Goal: Transaction & Acquisition: Download file/media

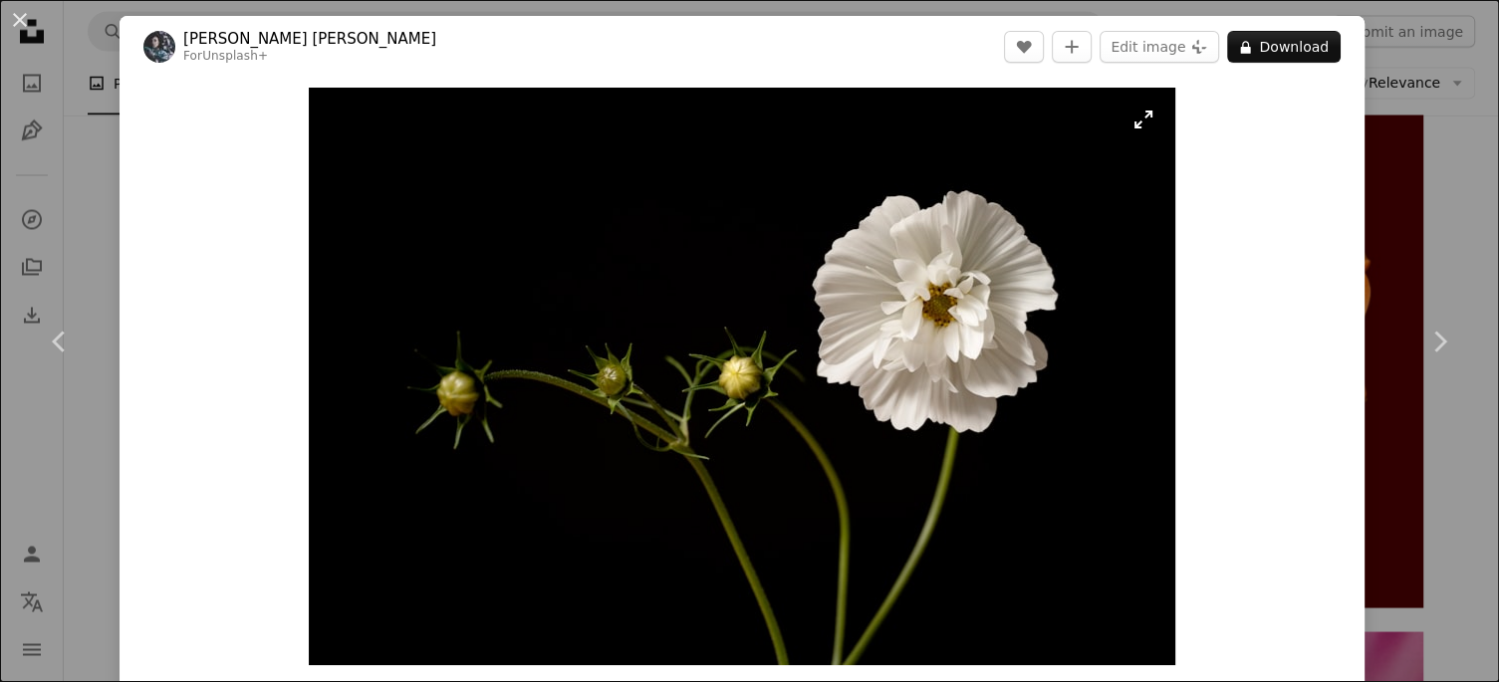
scroll to position [3785, 0]
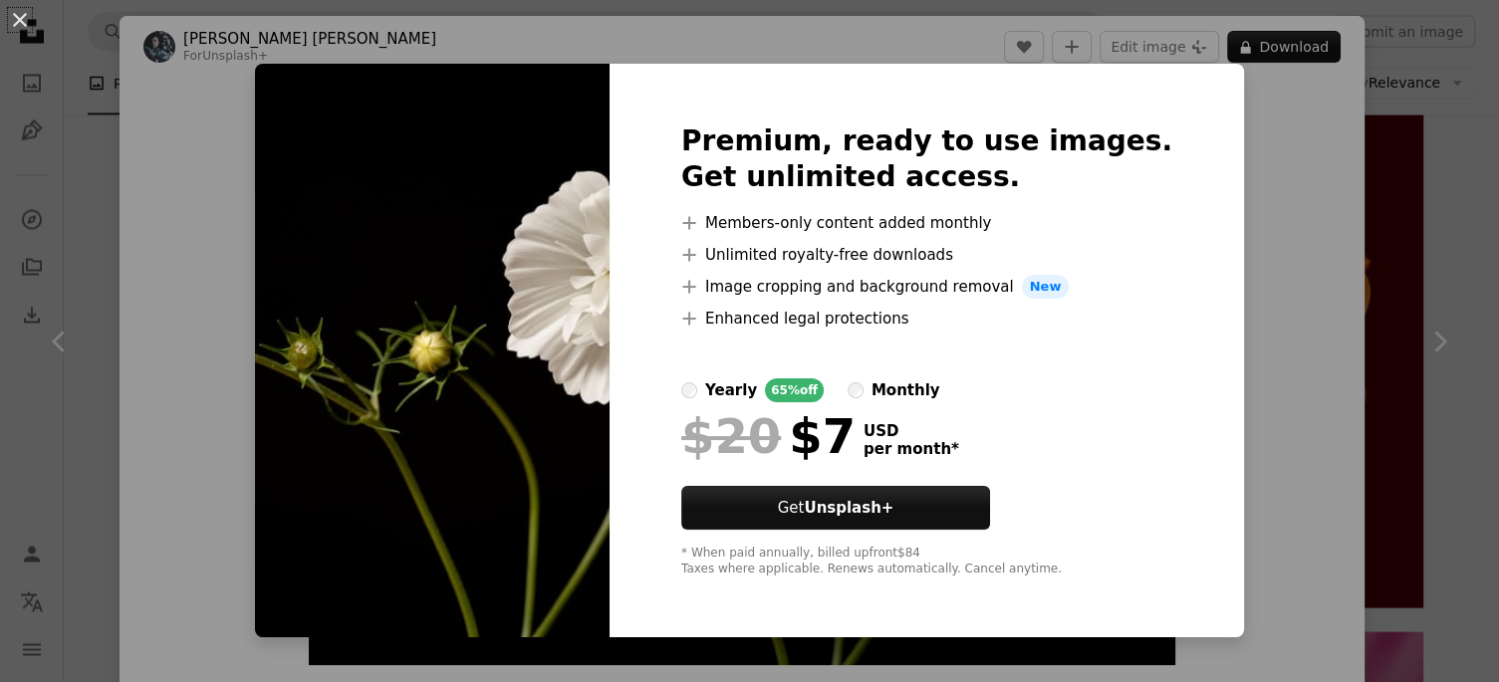
click at [1236, 357] on div "An X shape Premium, ready to use images. Get unlimited access. A plus sign Memb…" at bounding box center [749, 341] width 1499 height 682
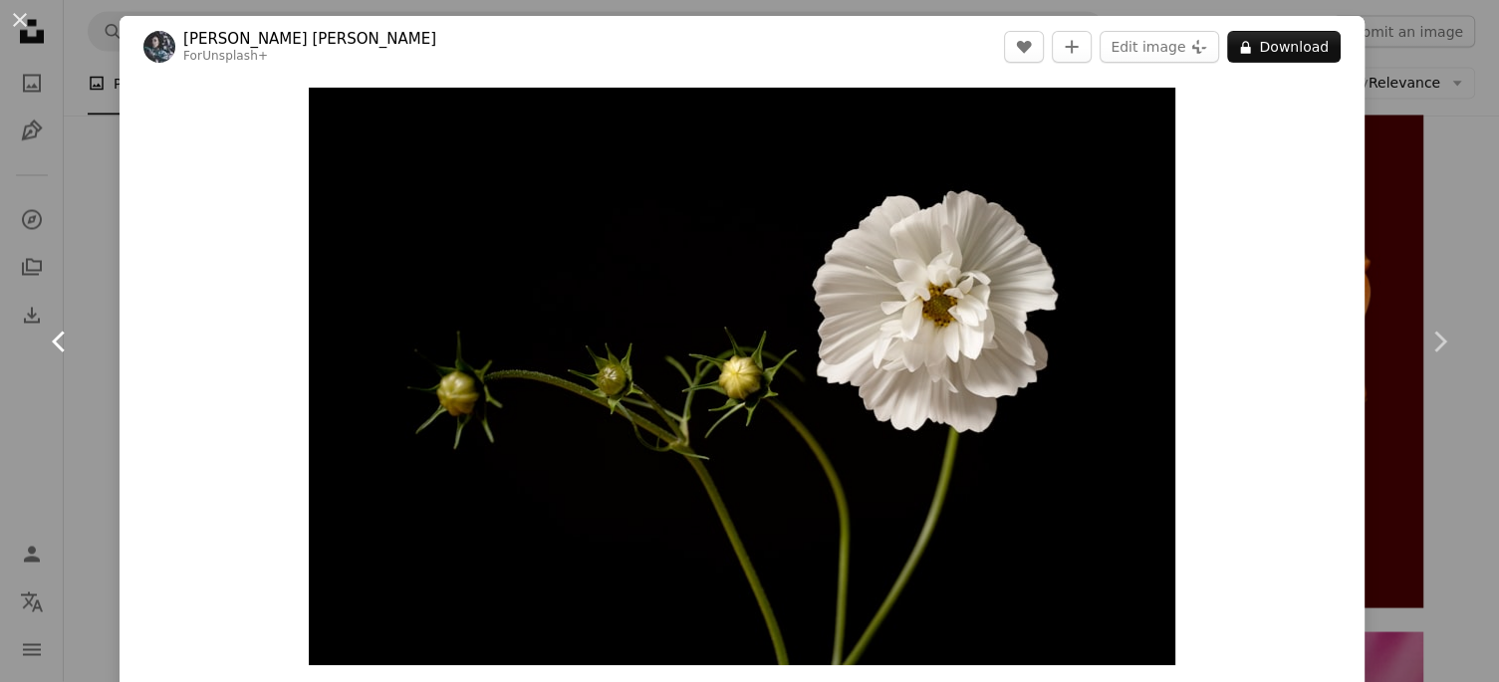
click at [109, 334] on link "Chevron left" at bounding box center [60, 341] width 120 height 191
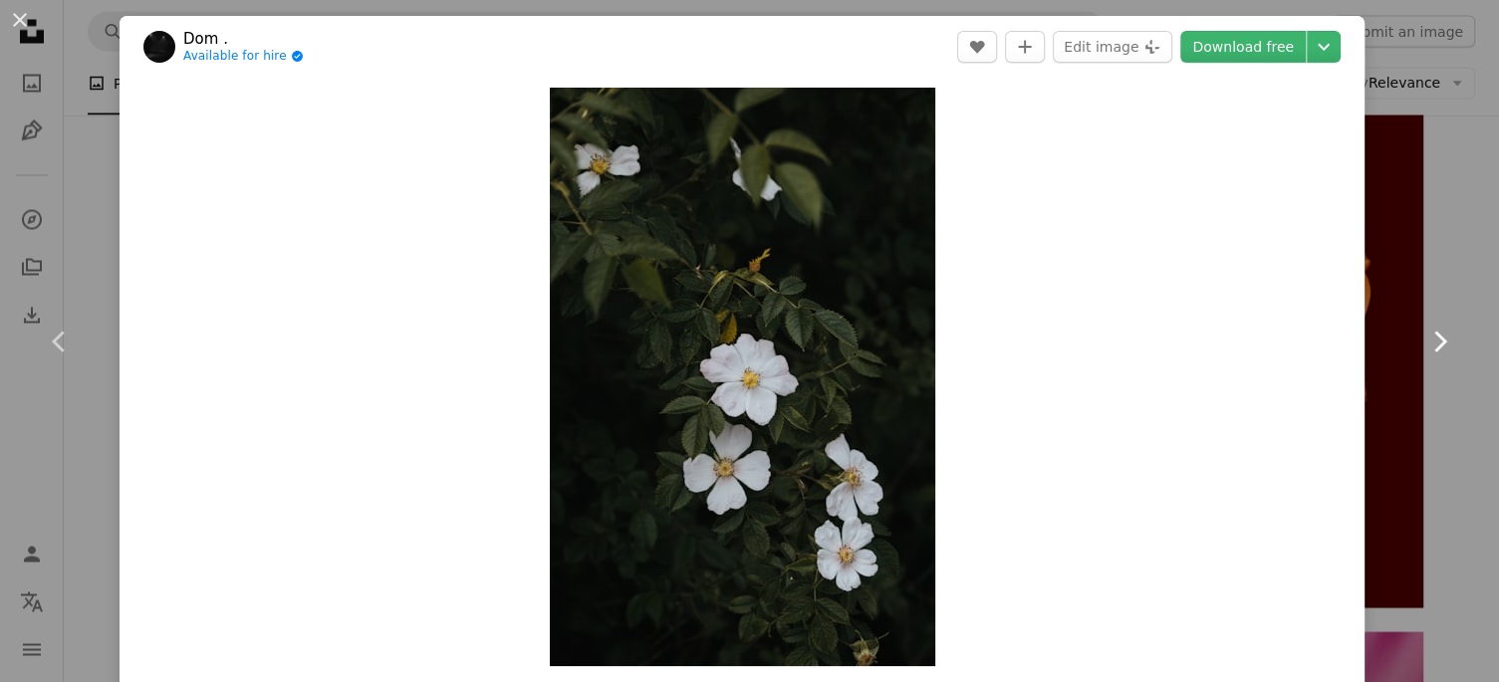
click at [1445, 315] on link "Chevron right" at bounding box center [1439, 341] width 120 height 191
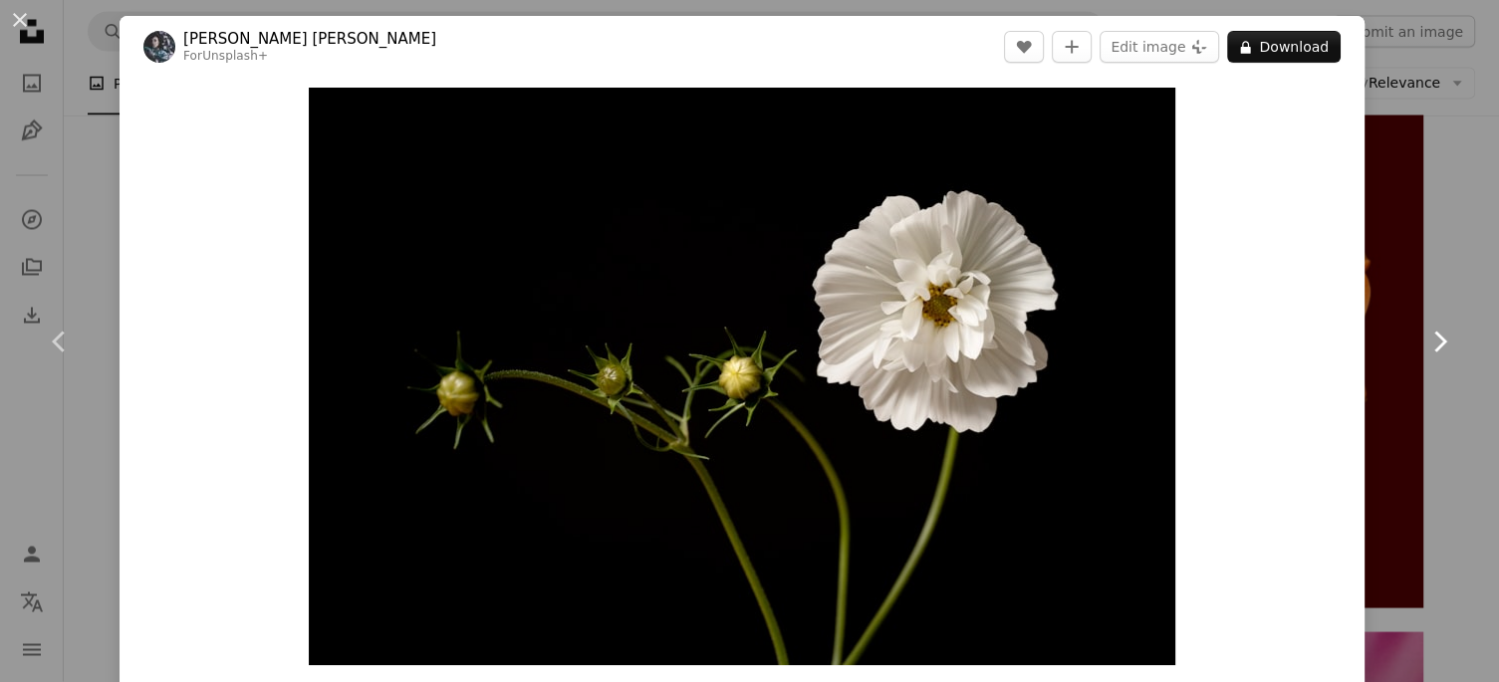
click at [1447, 315] on link "Chevron right" at bounding box center [1439, 341] width 120 height 191
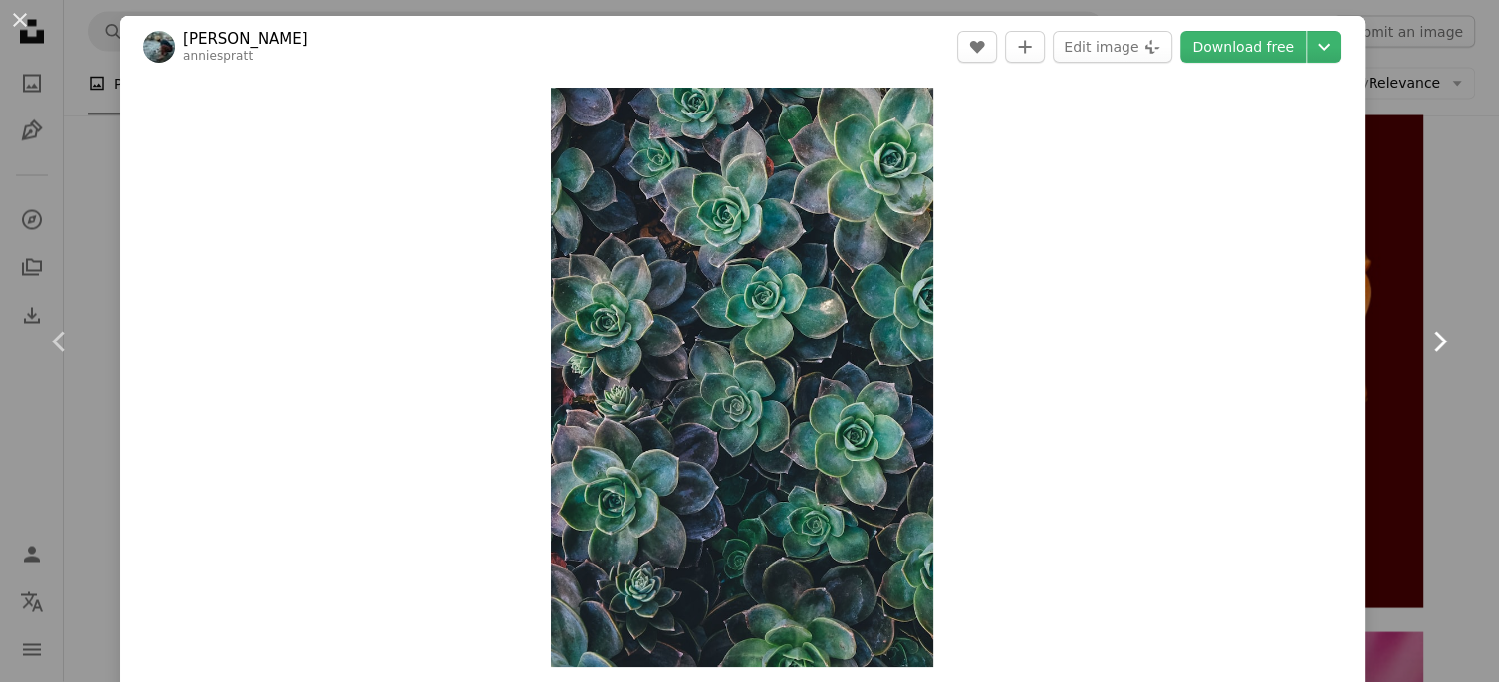
click at [1446, 315] on link "Chevron right" at bounding box center [1439, 341] width 120 height 191
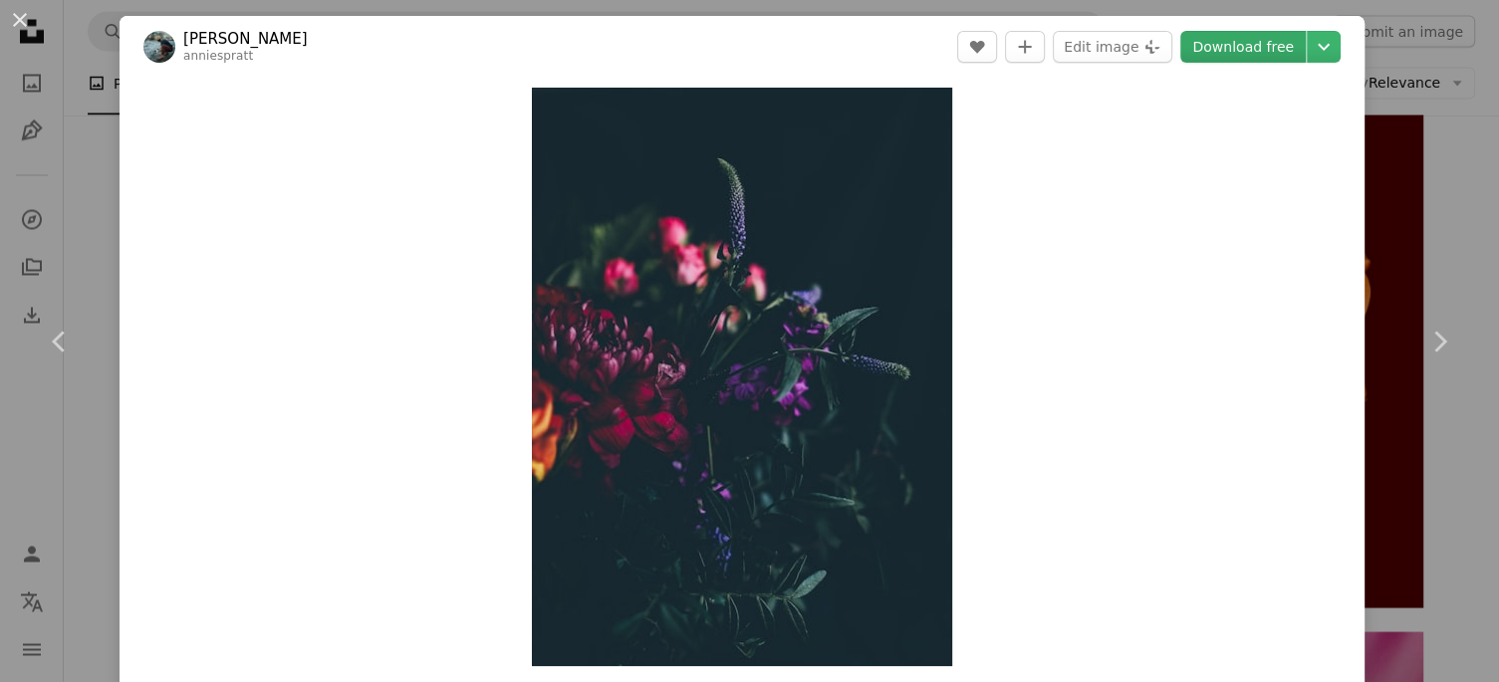
click at [1253, 54] on link "Download free" at bounding box center [1242, 47] width 125 height 32
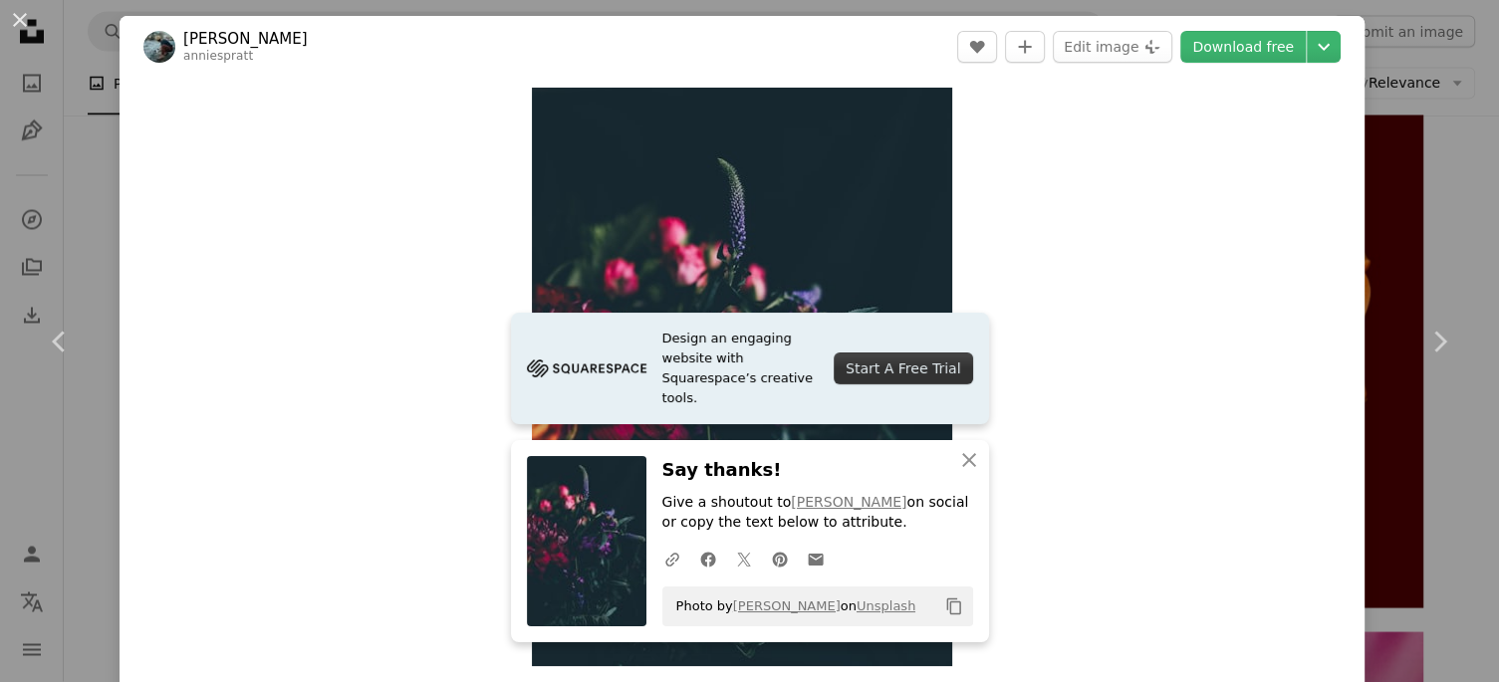
click at [1445, 173] on div "An X shape Chevron left Chevron right Design an engaging website with Squarespa…" at bounding box center [749, 341] width 1499 height 682
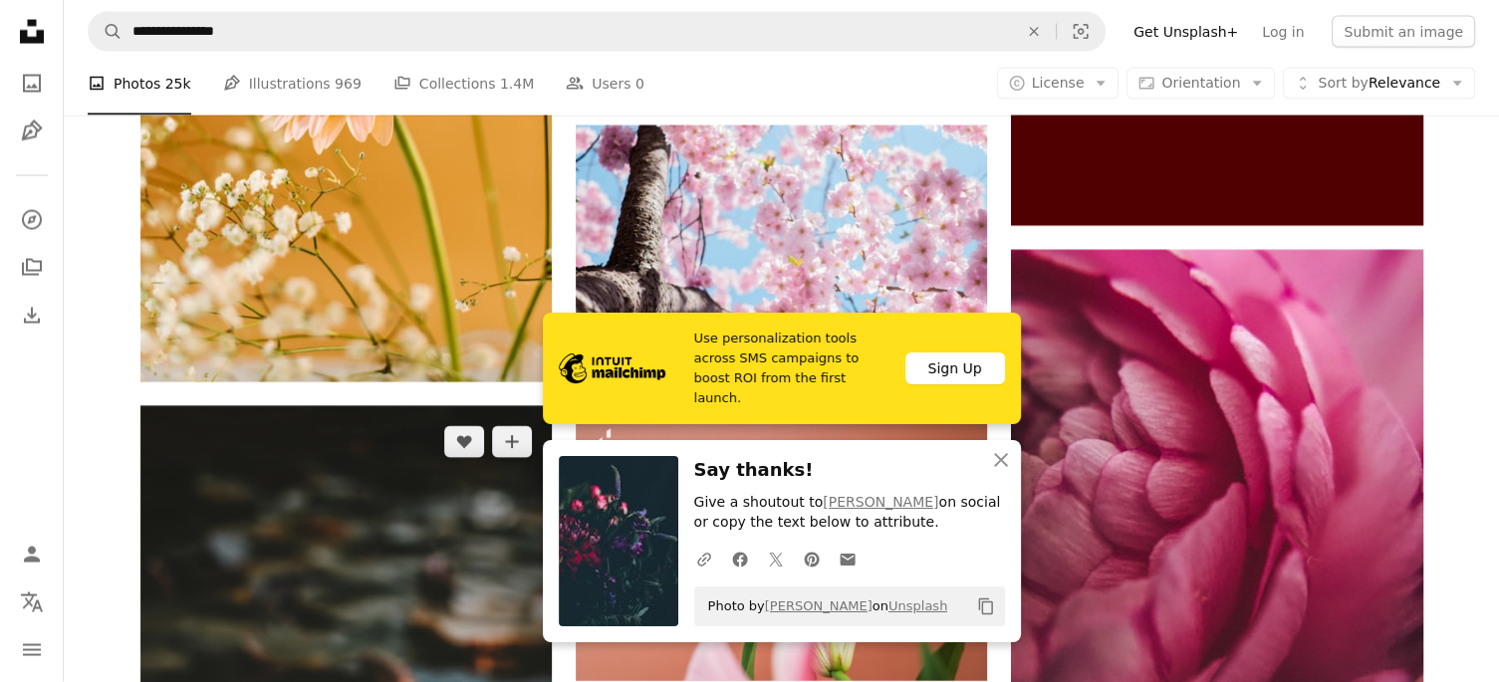
scroll to position [4207, 0]
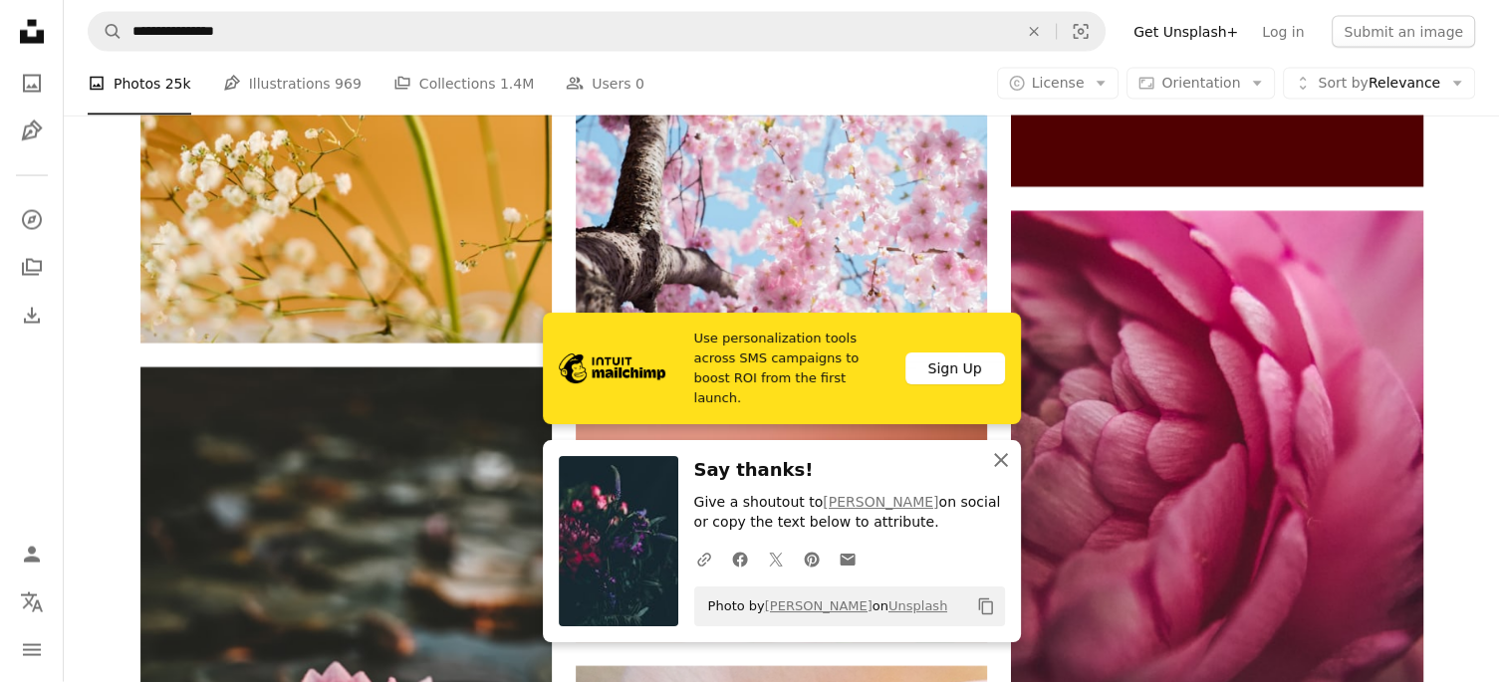
click at [999, 456] on icon "An X shape" at bounding box center [1001, 460] width 24 height 24
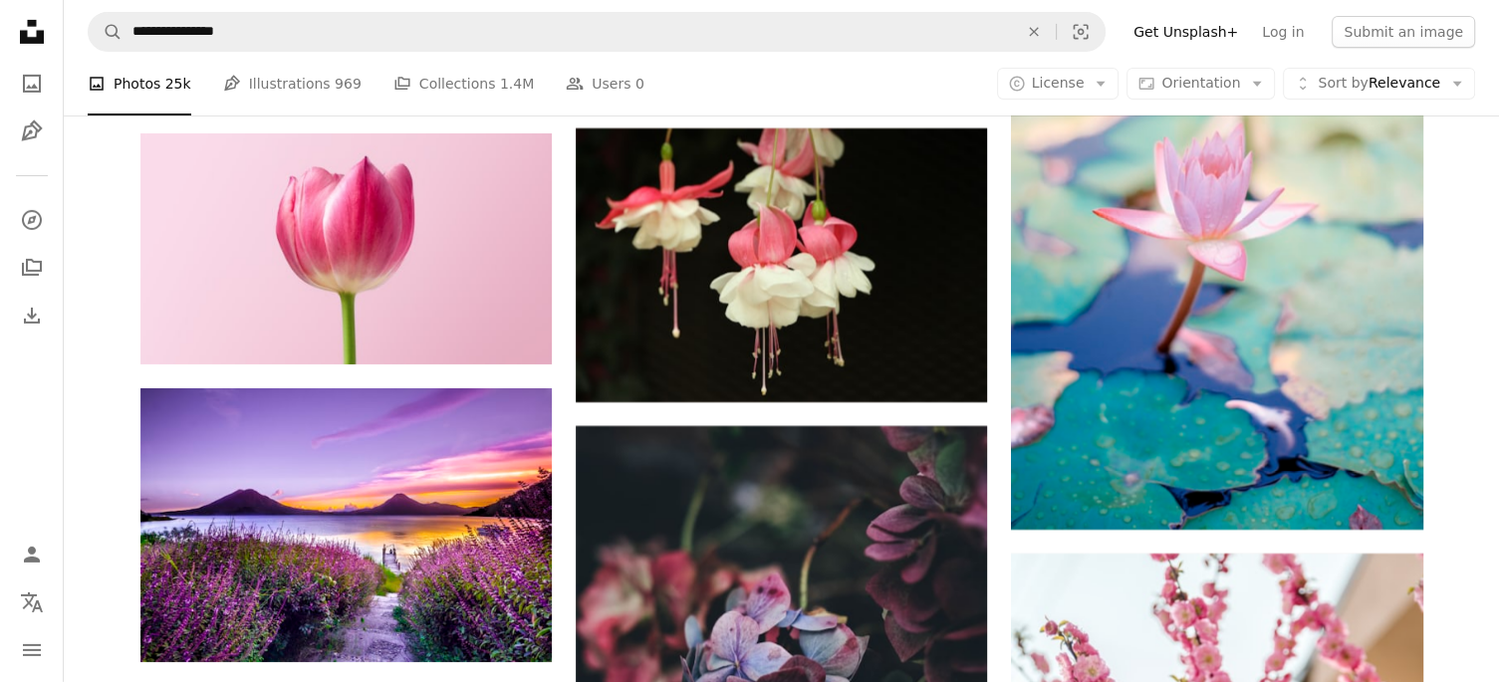
scroll to position [6590, 0]
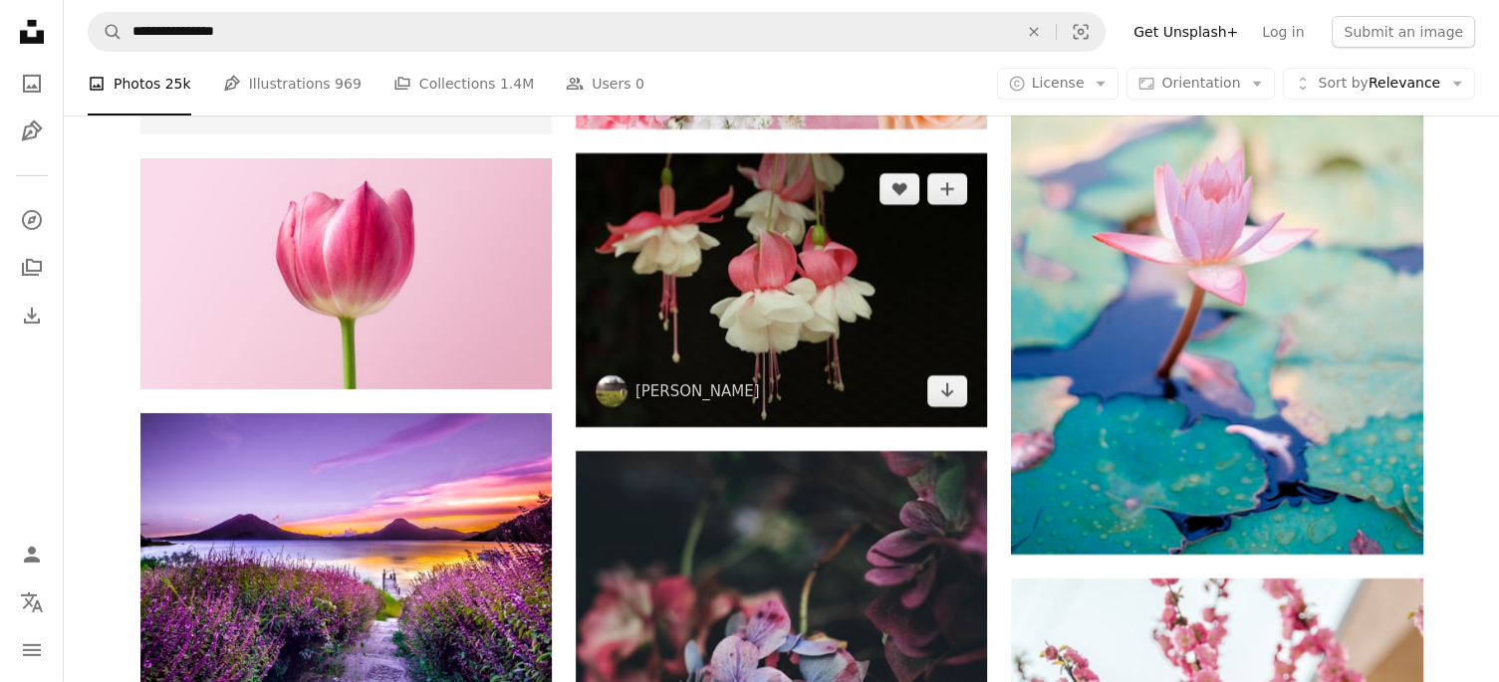
click at [807, 292] on img at bounding box center [781, 290] width 411 height 274
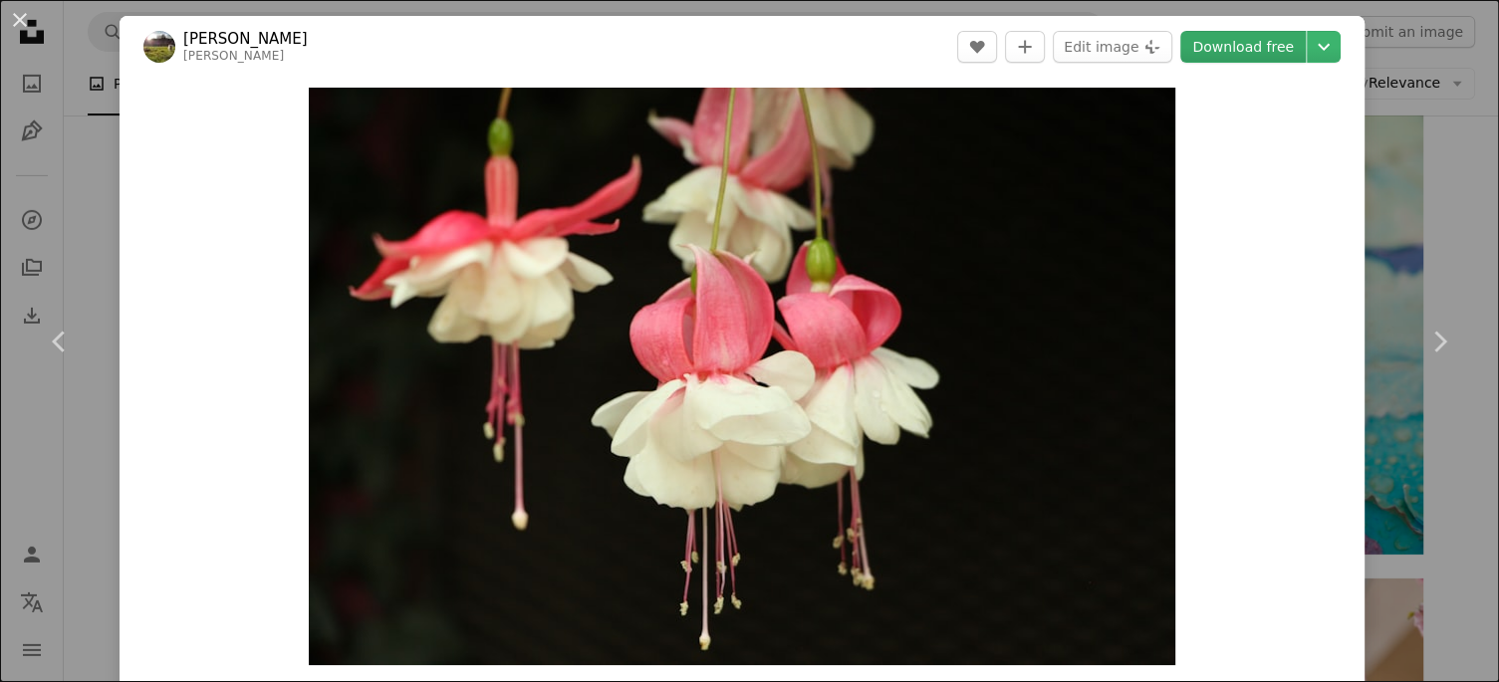
click at [1245, 53] on link "Download free" at bounding box center [1242, 47] width 125 height 32
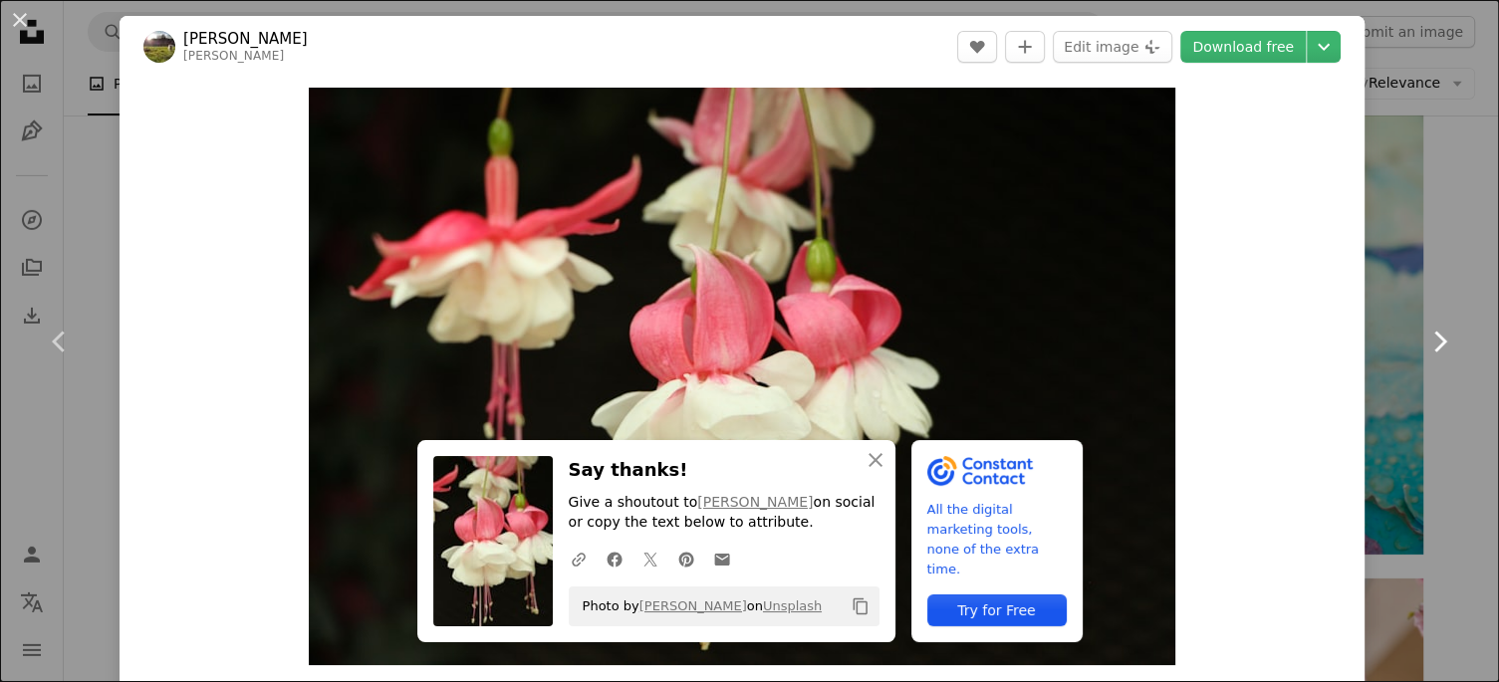
click at [1437, 410] on link "Chevron right" at bounding box center [1439, 341] width 120 height 191
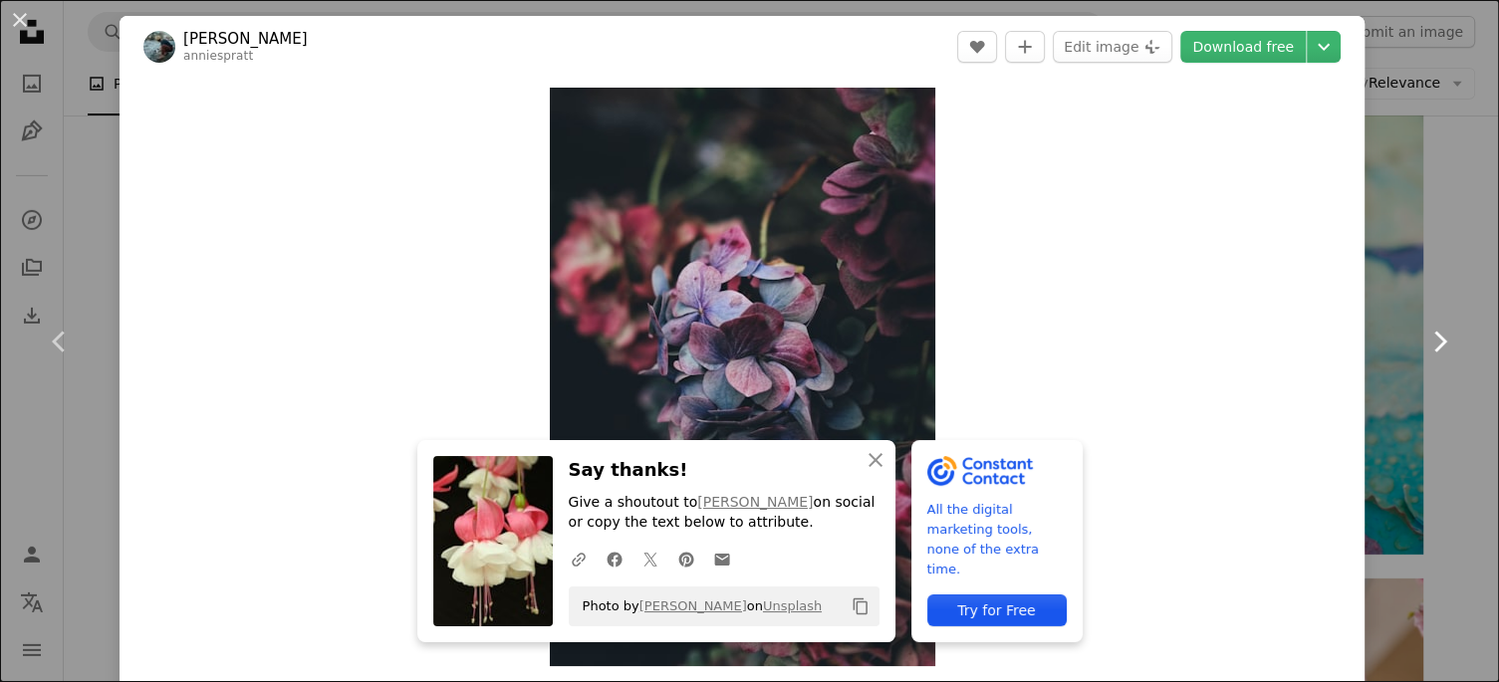
click at [1444, 330] on icon "Chevron right" at bounding box center [1439, 342] width 32 height 32
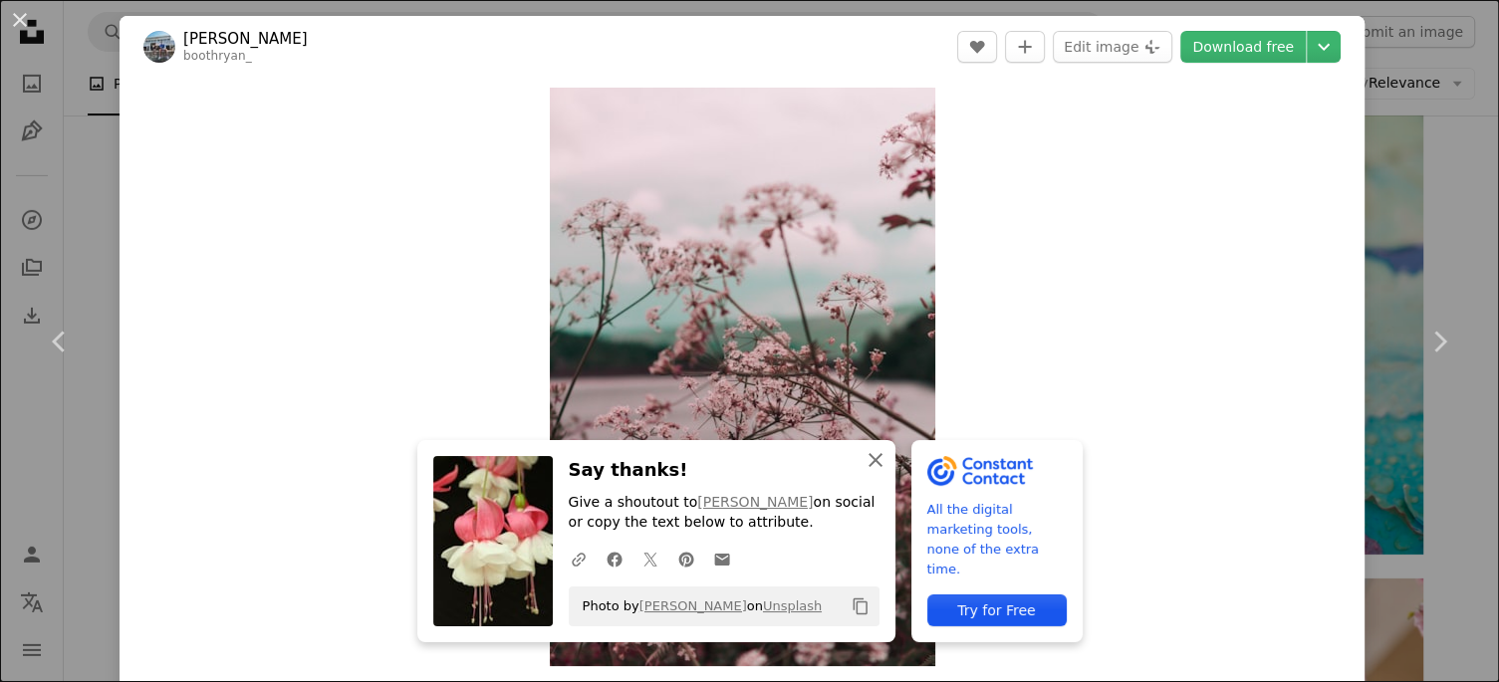
drag, startPoint x: 876, startPoint y: 448, endPoint x: 886, endPoint y: 452, distance: 10.7
click at [875, 448] on icon "An X shape" at bounding box center [875, 460] width 24 height 24
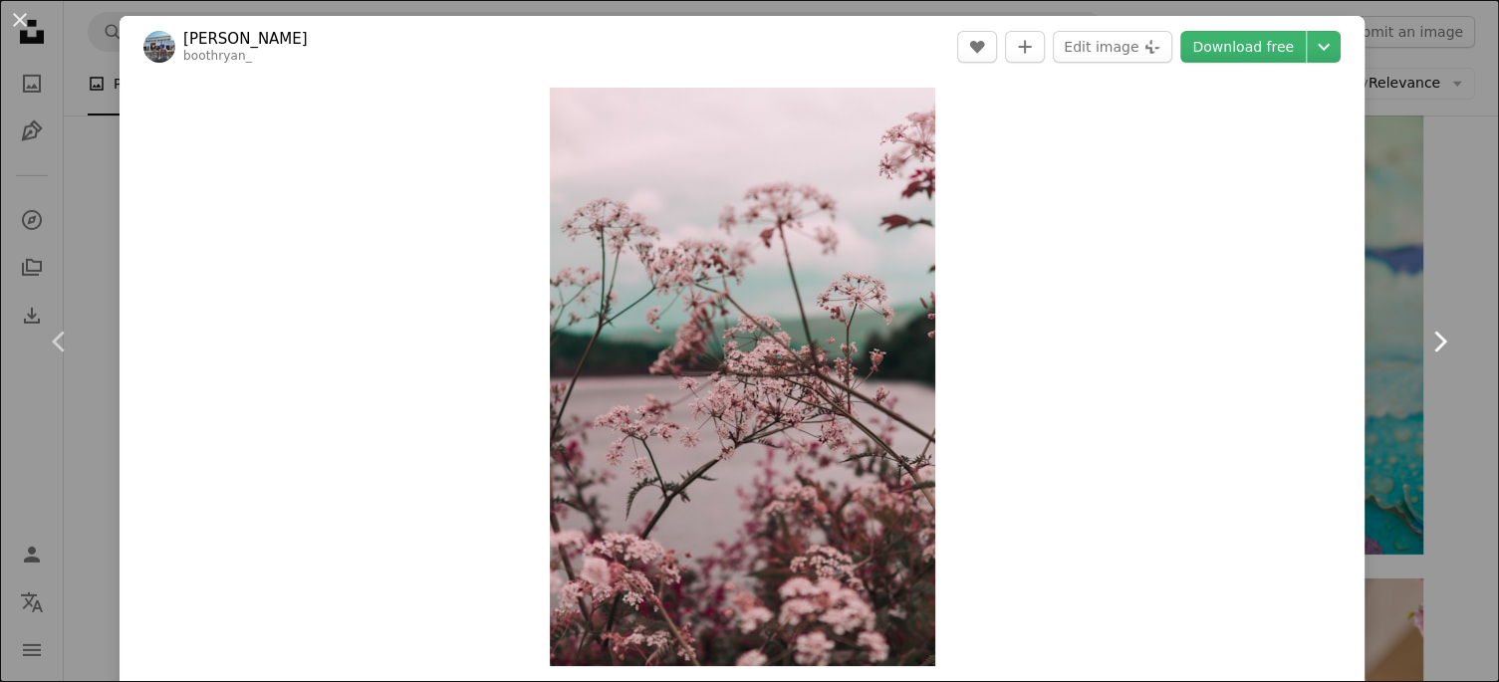
click at [1439, 341] on icon "Chevron right" at bounding box center [1439, 342] width 32 height 32
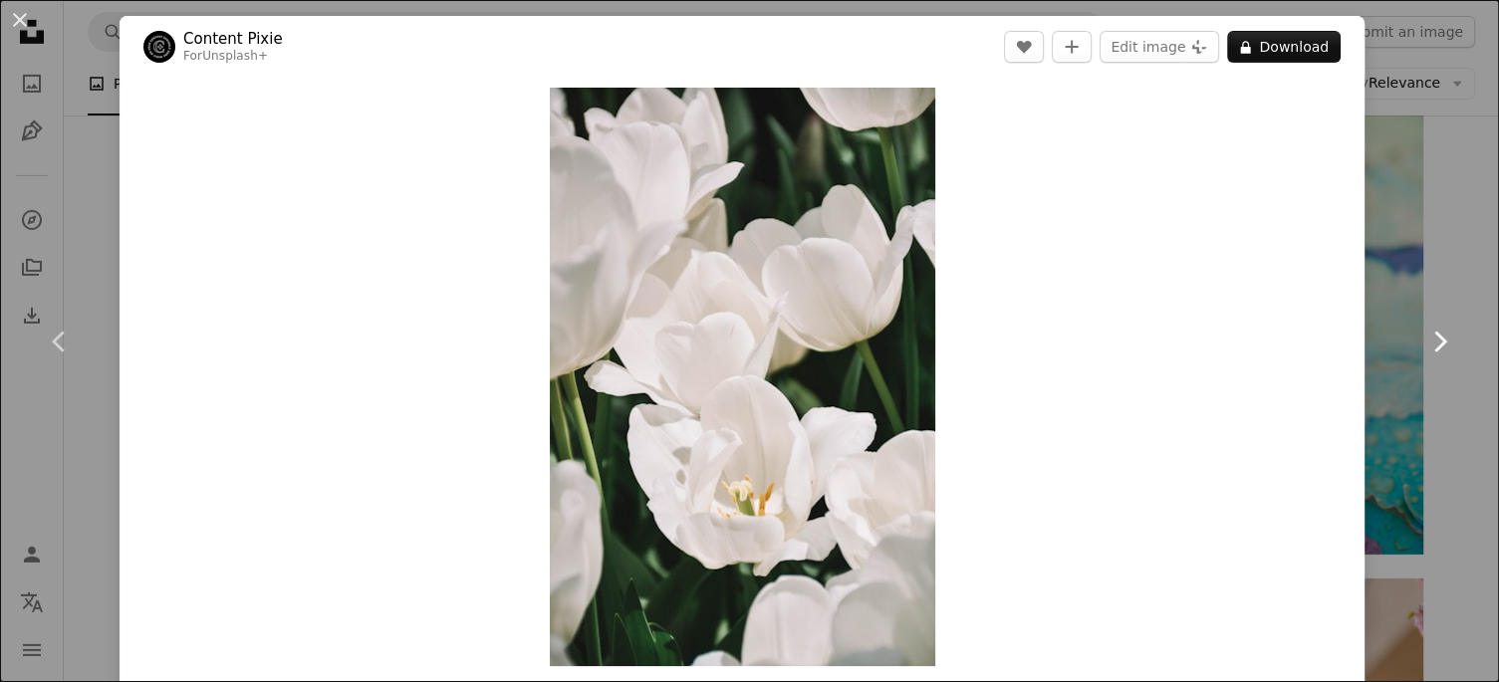
click at [1442, 339] on icon at bounding box center [1440, 341] width 13 height 21
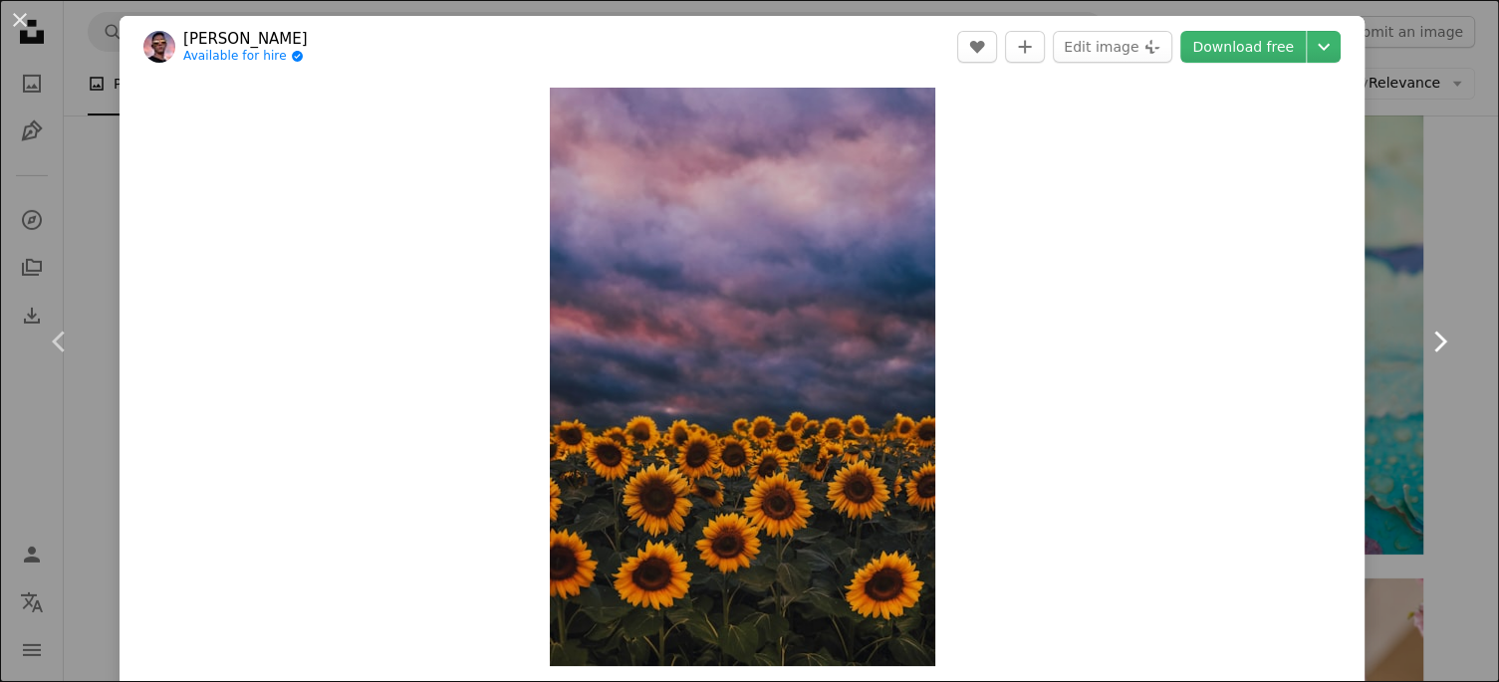
click at [1442, 339] on icon at bounding box center [1440, 341] width 13 height 21
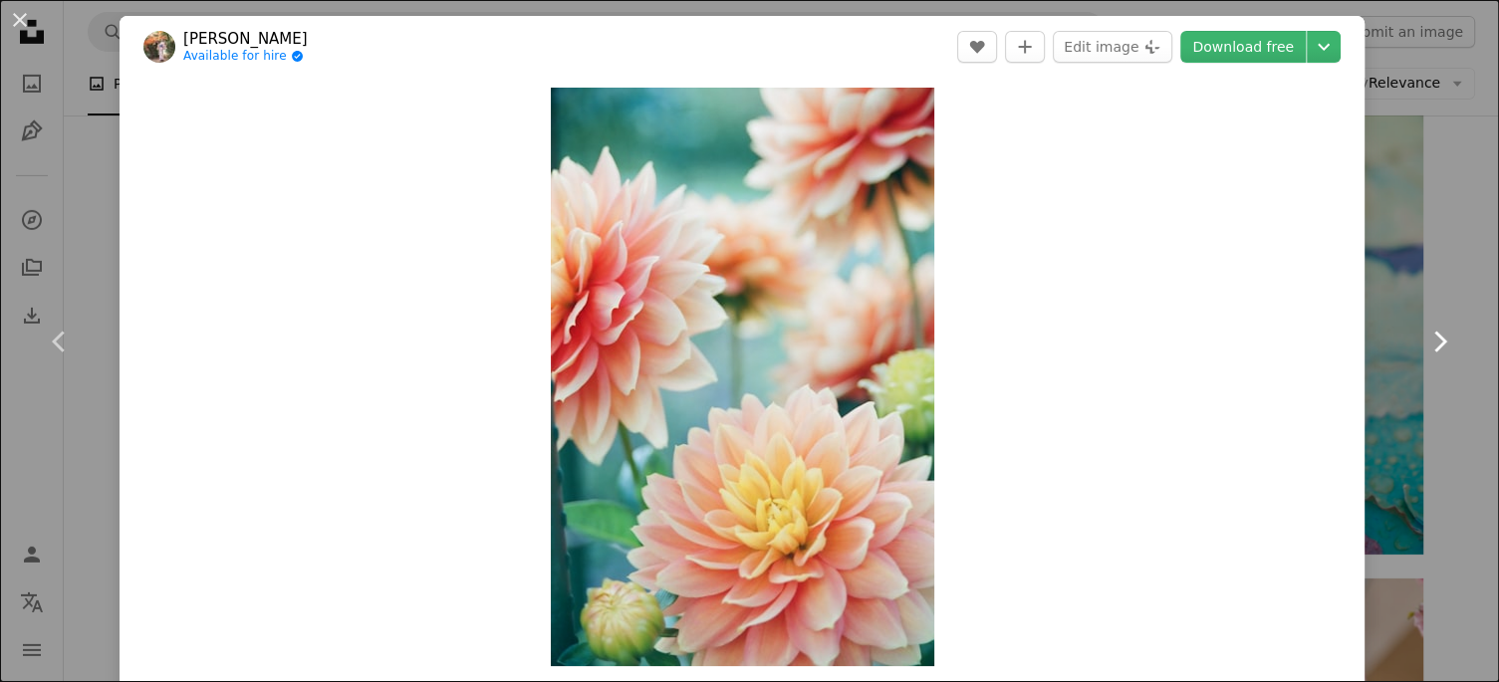
click at [1442, 339] on icon at bounding box center [1440, 341] width 13 height 21
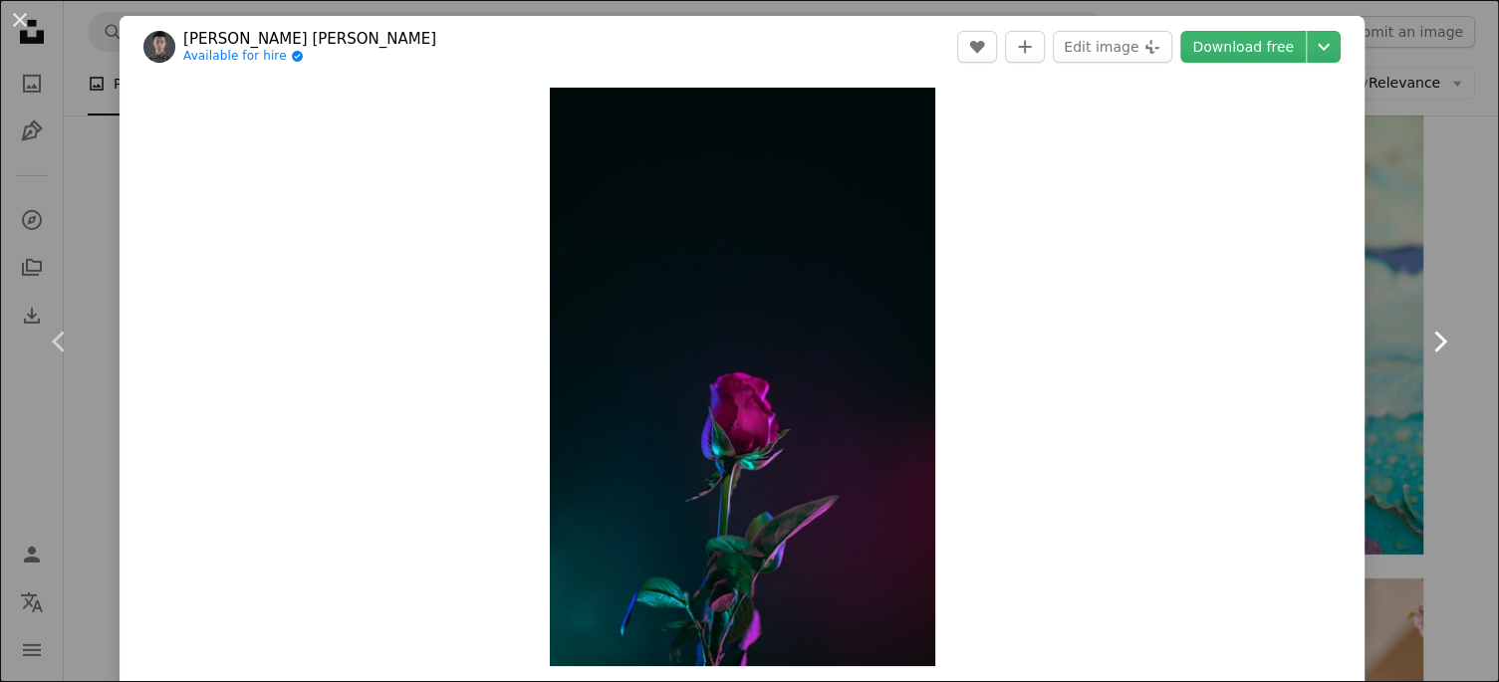
click at [1442, 339] on icon at bounding box center [1440, 341] width 13 height 21
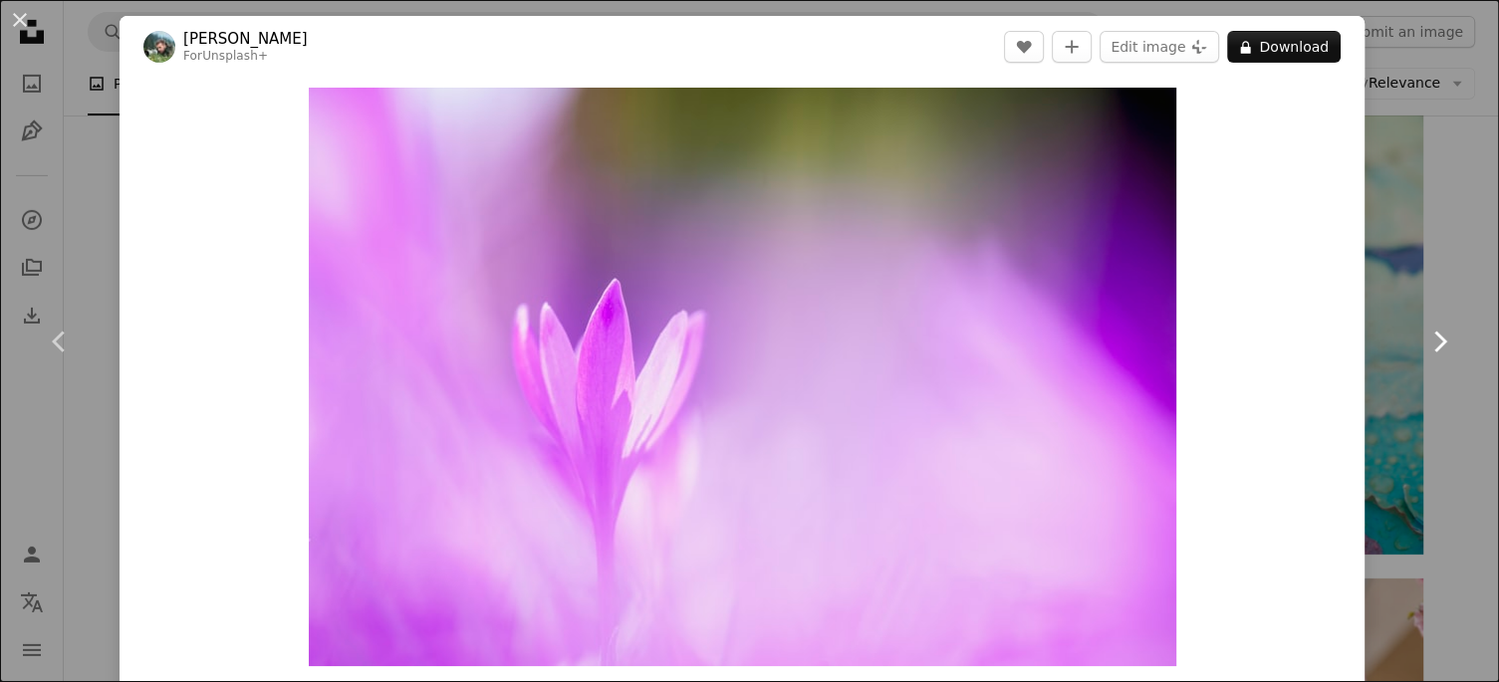
click at [1442, 339] on icon at bounding box center [1440, 341] width 13 height 21
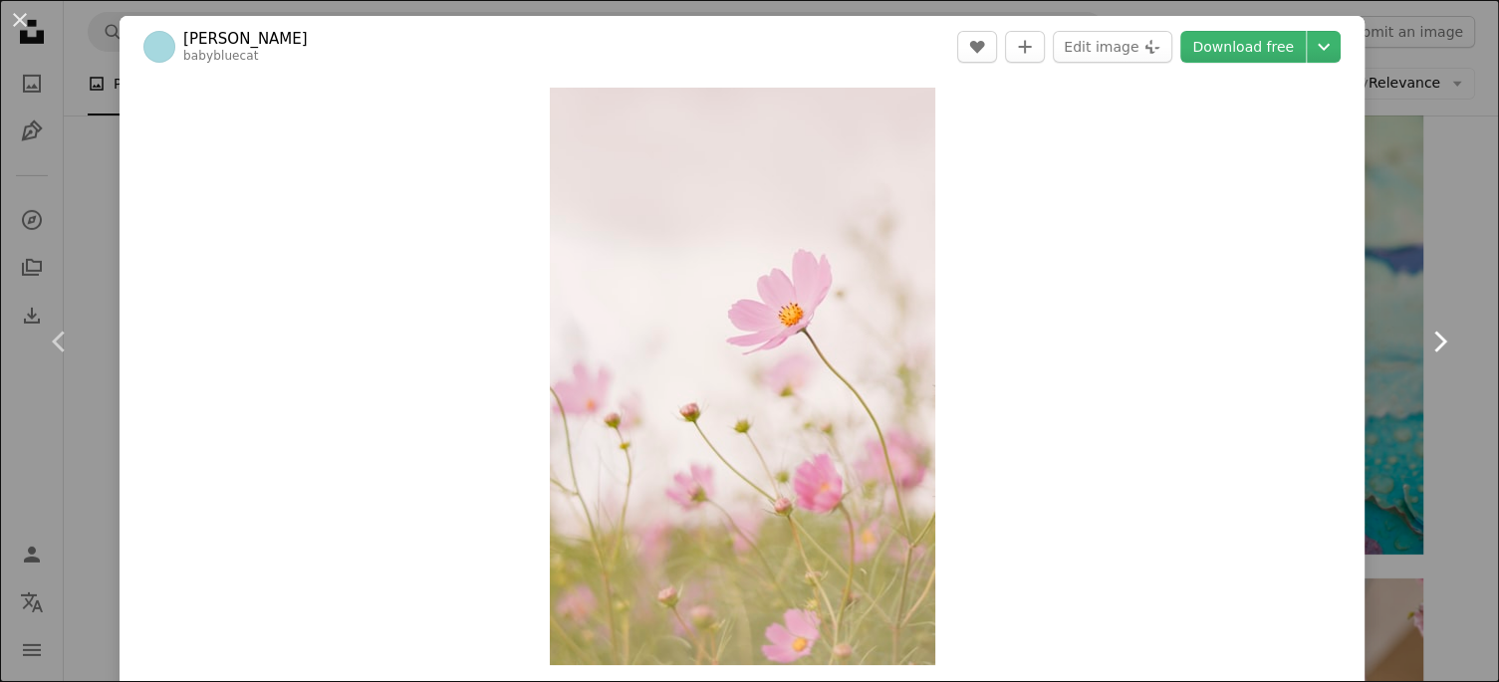
click at [1442, 339] on icon at bounding box center [1440, 341] width 13 height 21
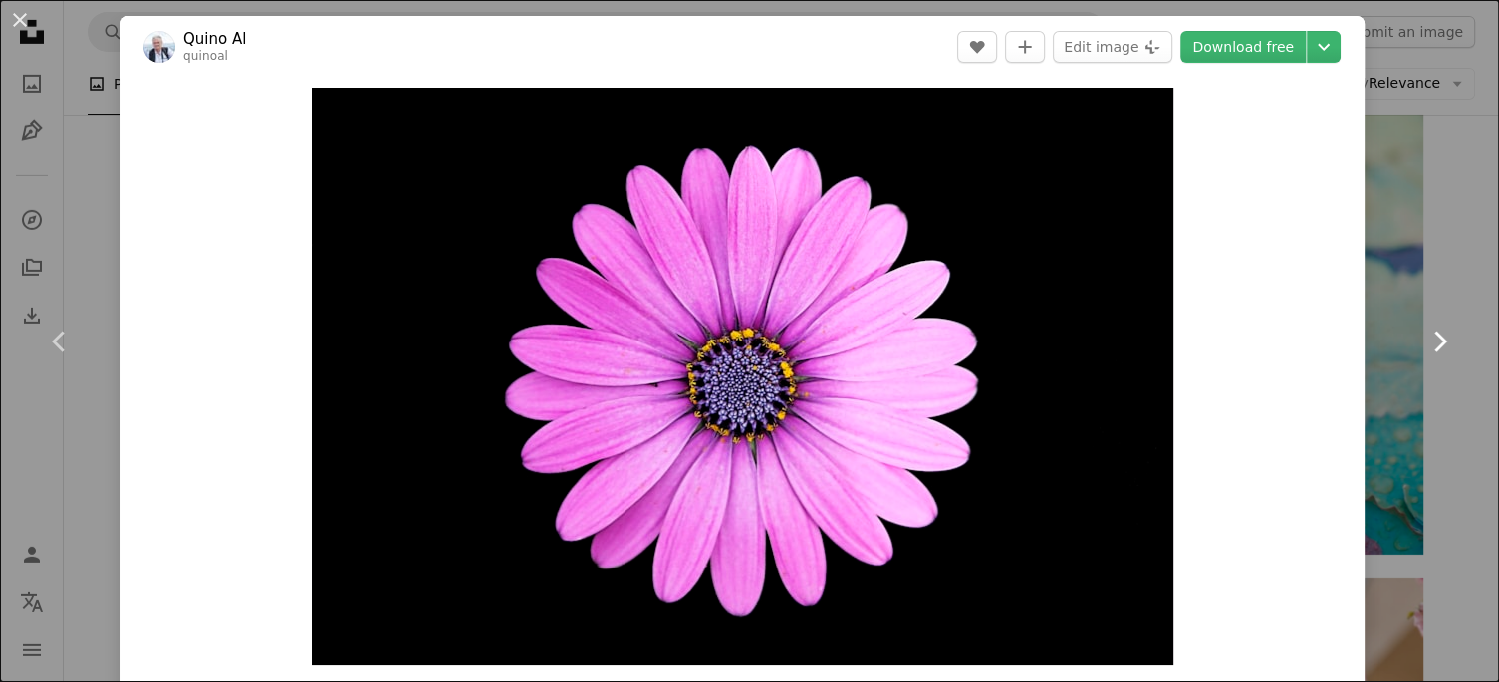
click at [1442, 339] on icon at bounding box center [1440, 341] width 13 height 21
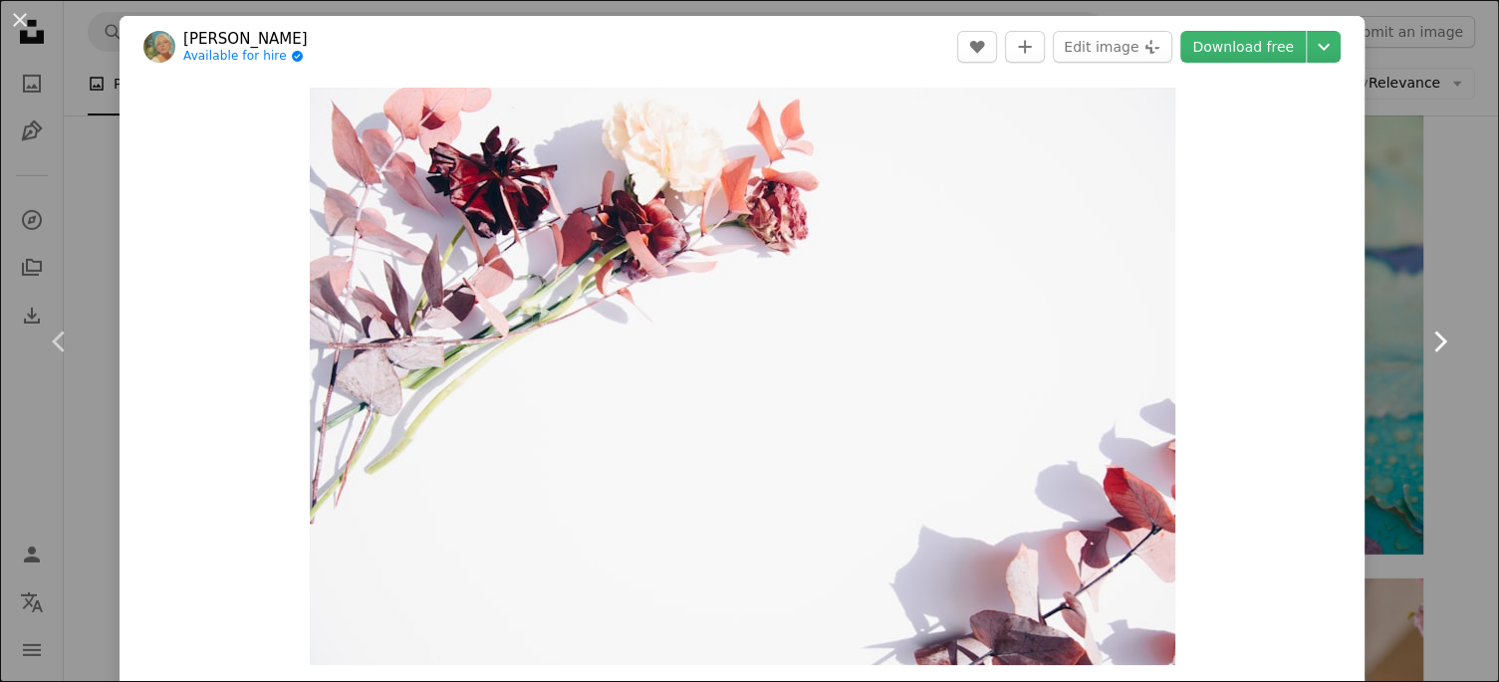
click at [1442, 339] on icon at bounding box center [1440, 341] width 13 height 21
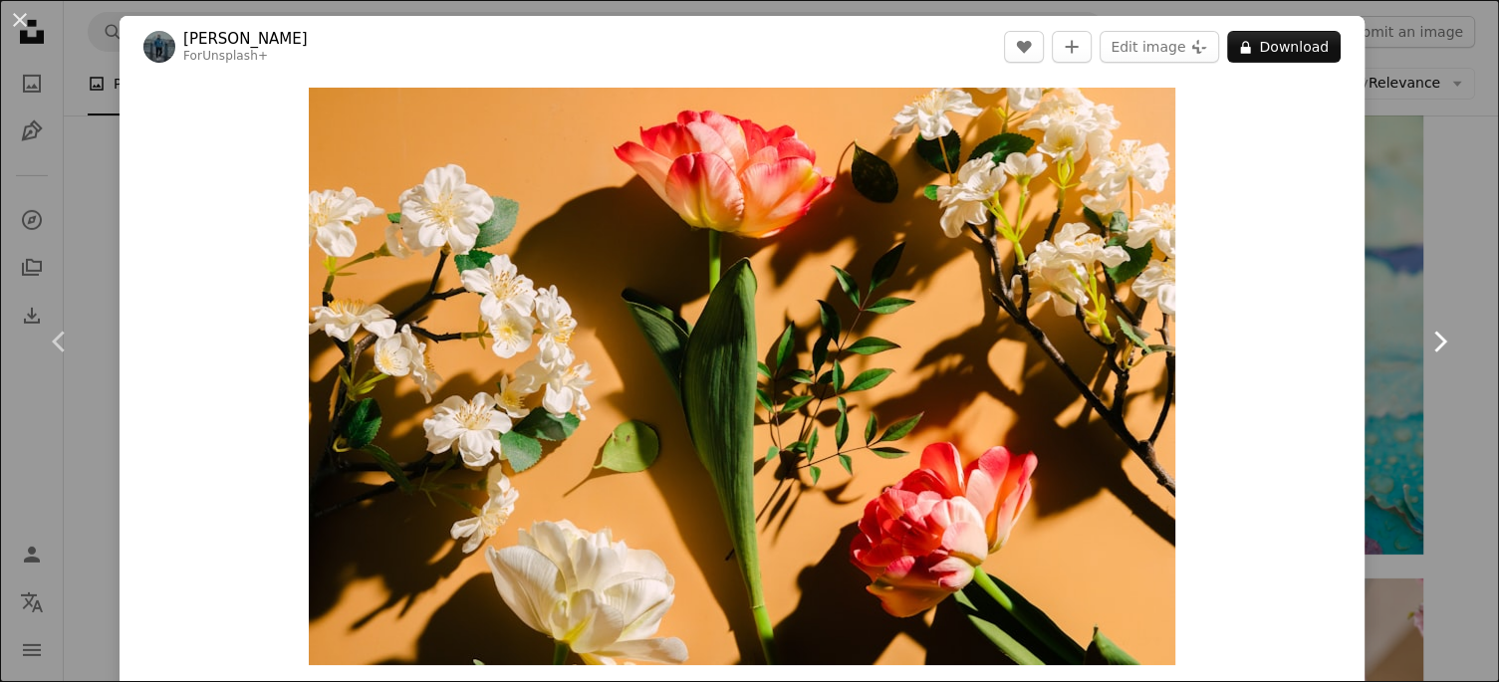
click at [1442, 339] on icon at bounding box center [1440, 341] width 13 height 21
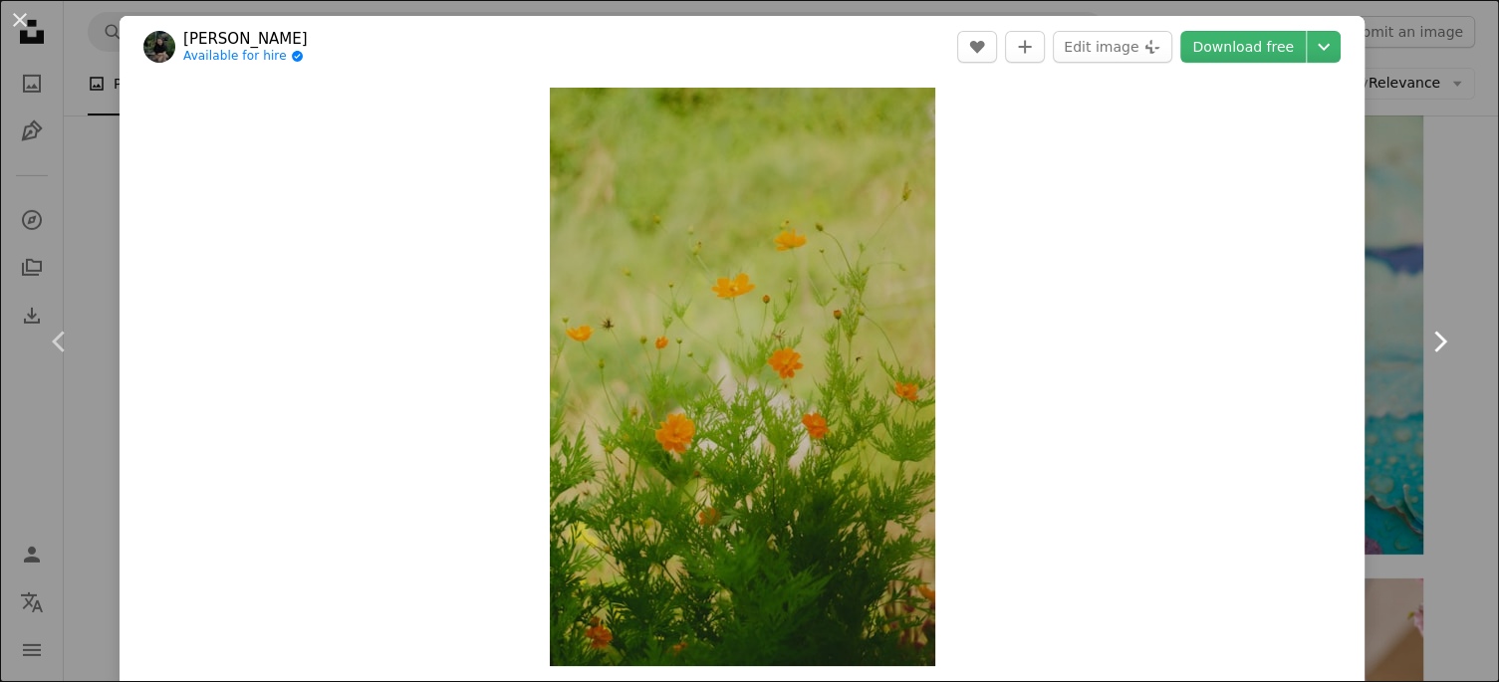
click at [1461, 265] on link "Chevron right" at bounding box center [1439, 341] width 120 height 191
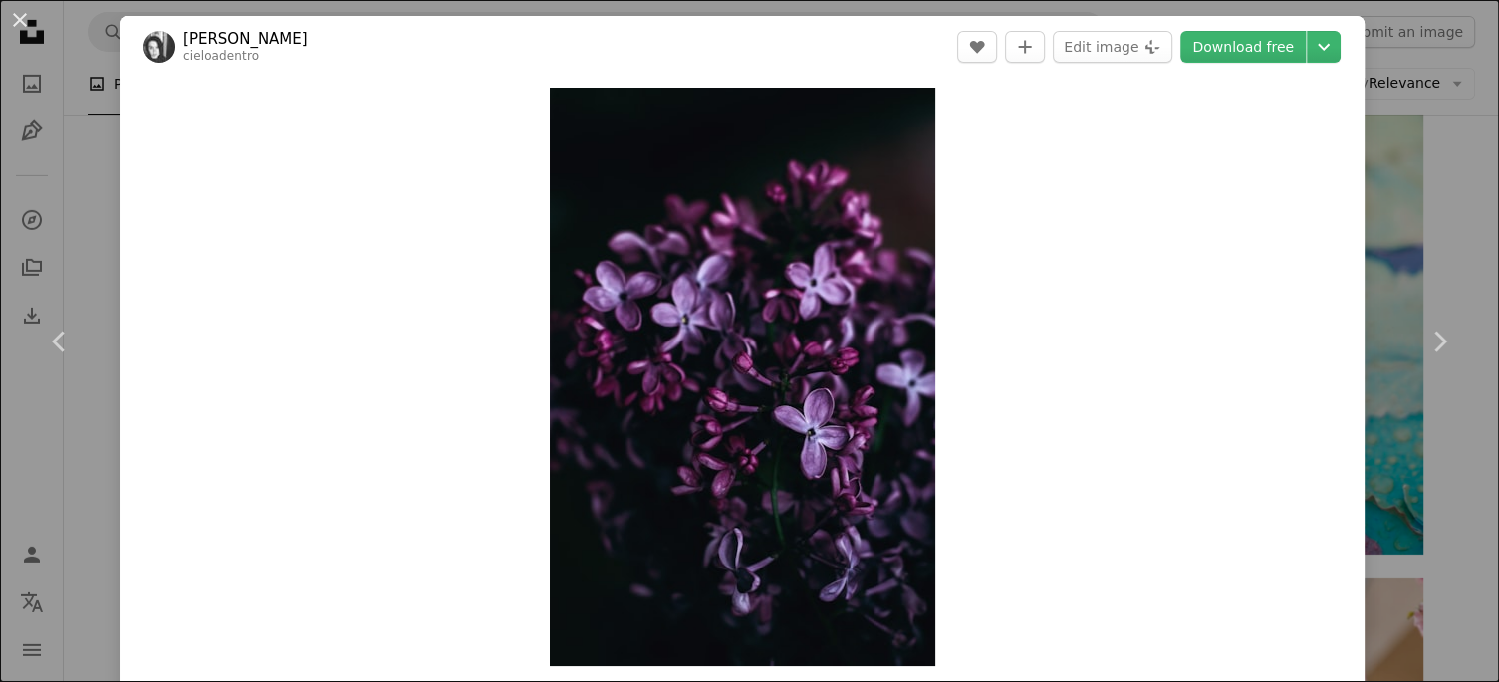
click at [81, 220] on div "An X shape Chevron left Chevron right Roksolana Zasiadko cieloadentro A heart A…" at bounding box center [749, 341] width 1499 height 682
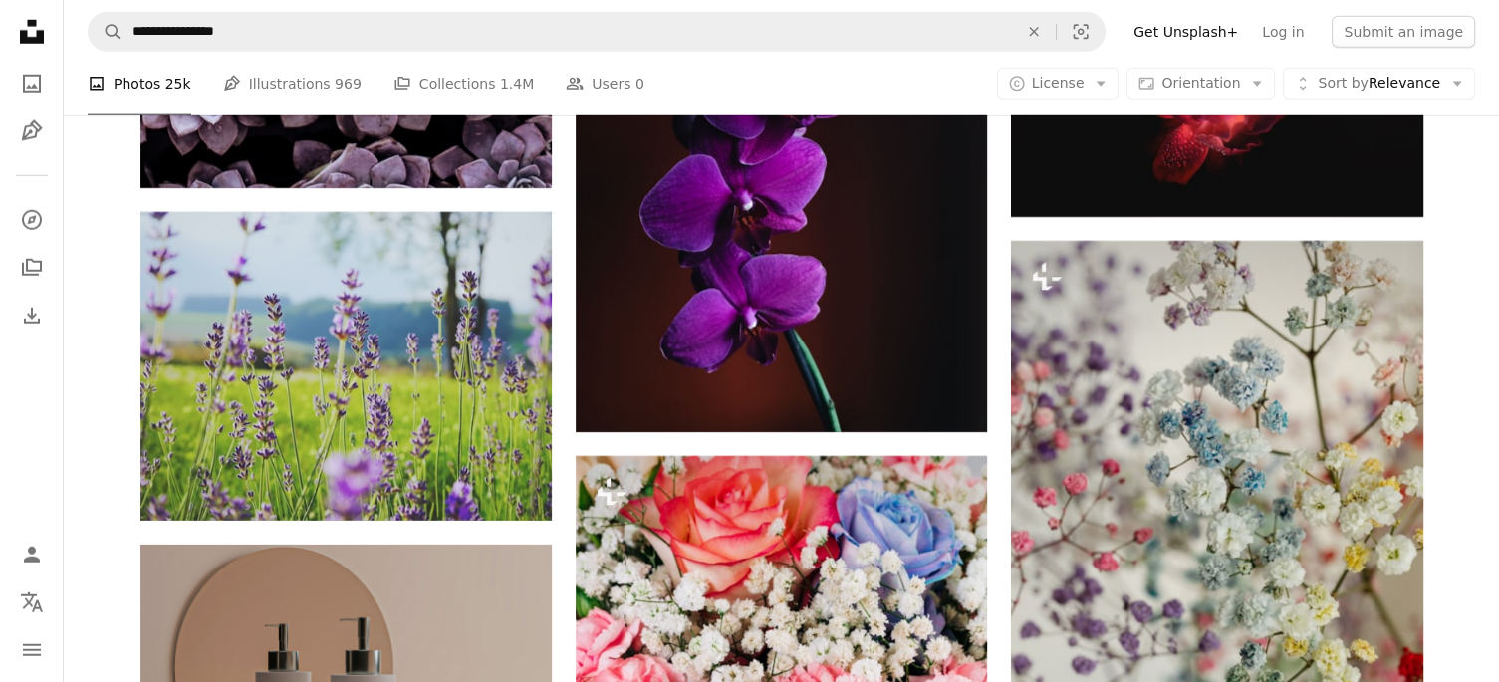
scroll to position [5609, 0]
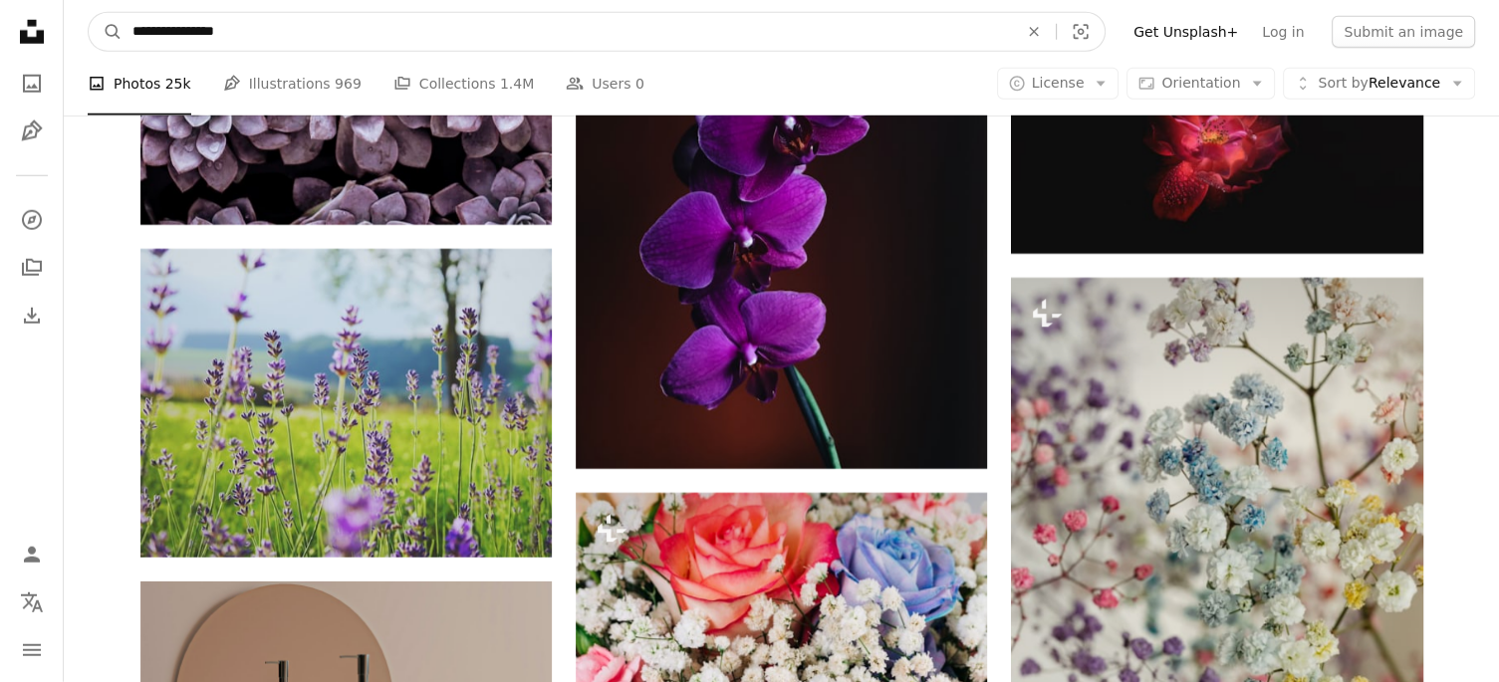
click at [265, 25] on input "**********" at bounding box center [566, 32] width 889 height 38
type input "**********"
click at [89, 13] on button "A magnifying glass" at bounding box center [106, 32] width 34 height 38
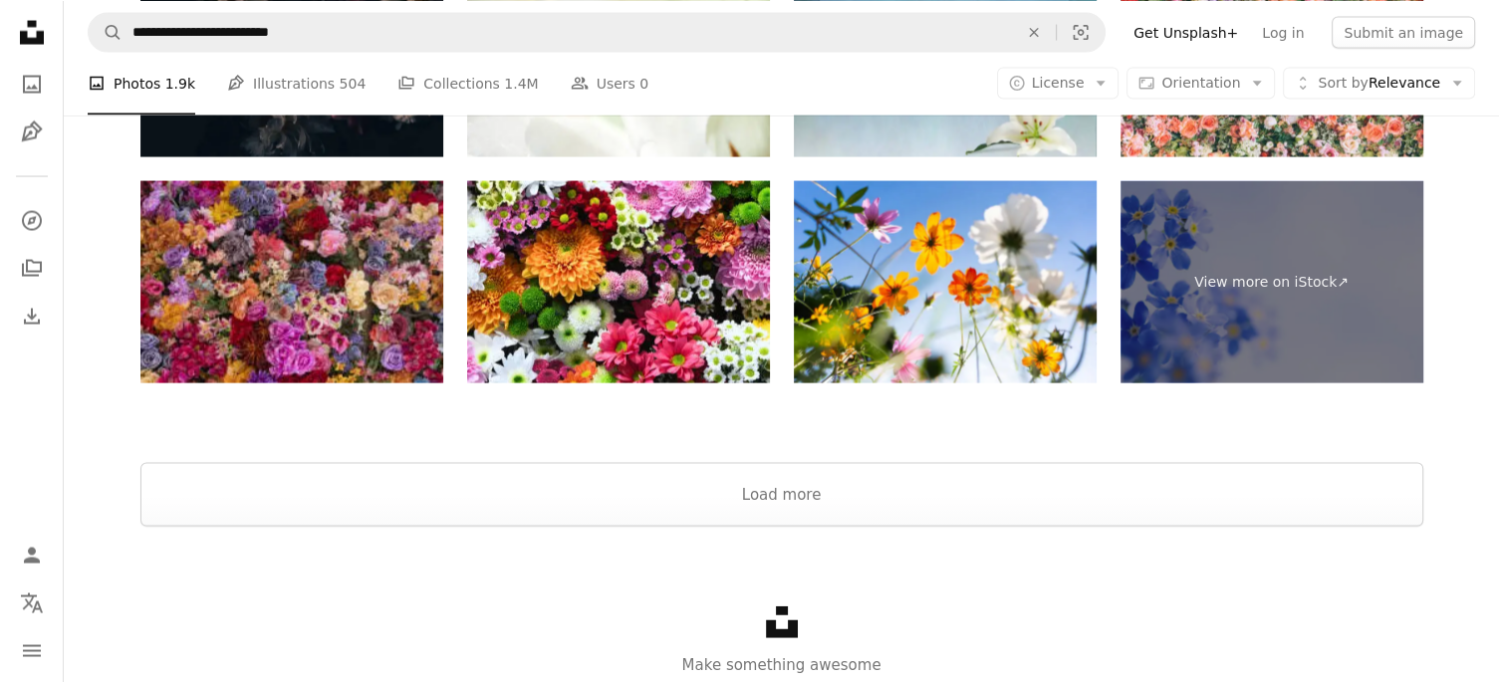
scroll to position [4169, 0]
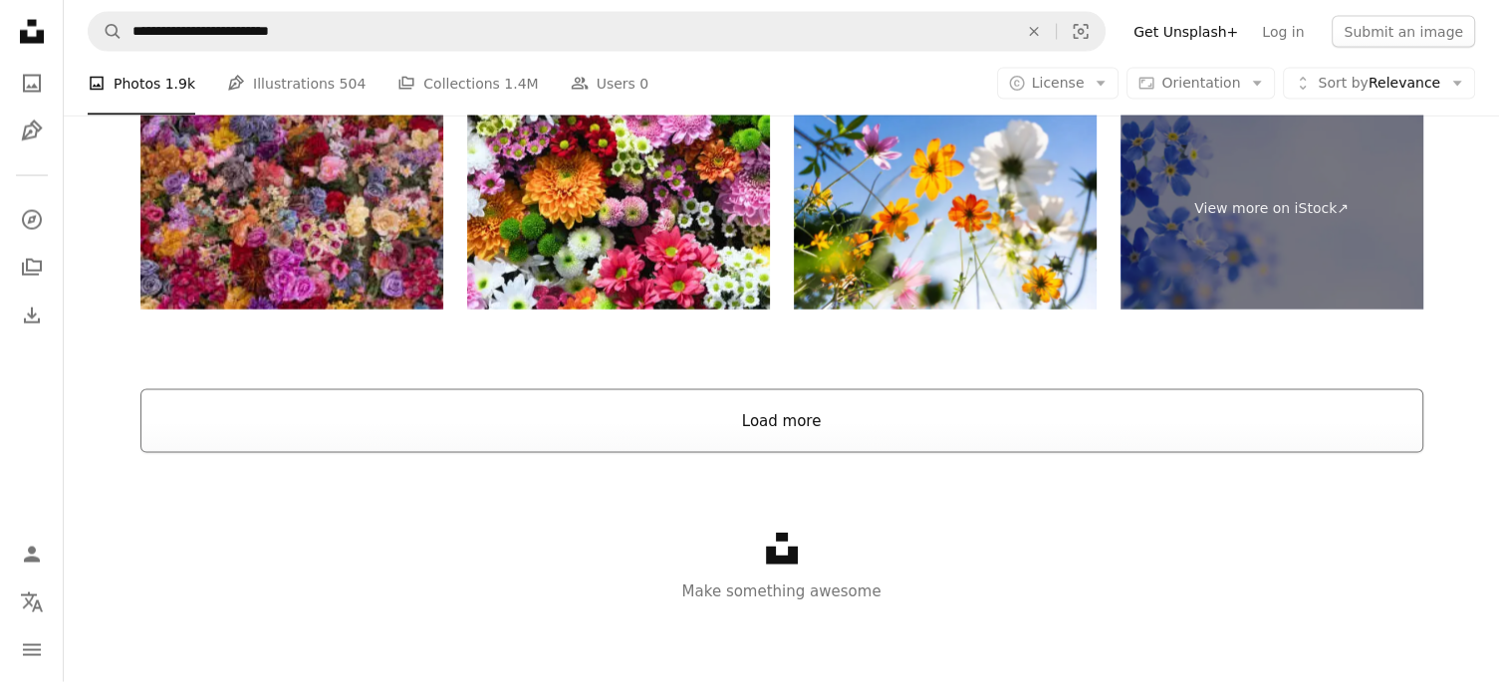
click at [403, 431] on button "Load more" at bounding box center [781, 421] width 1283 height 64
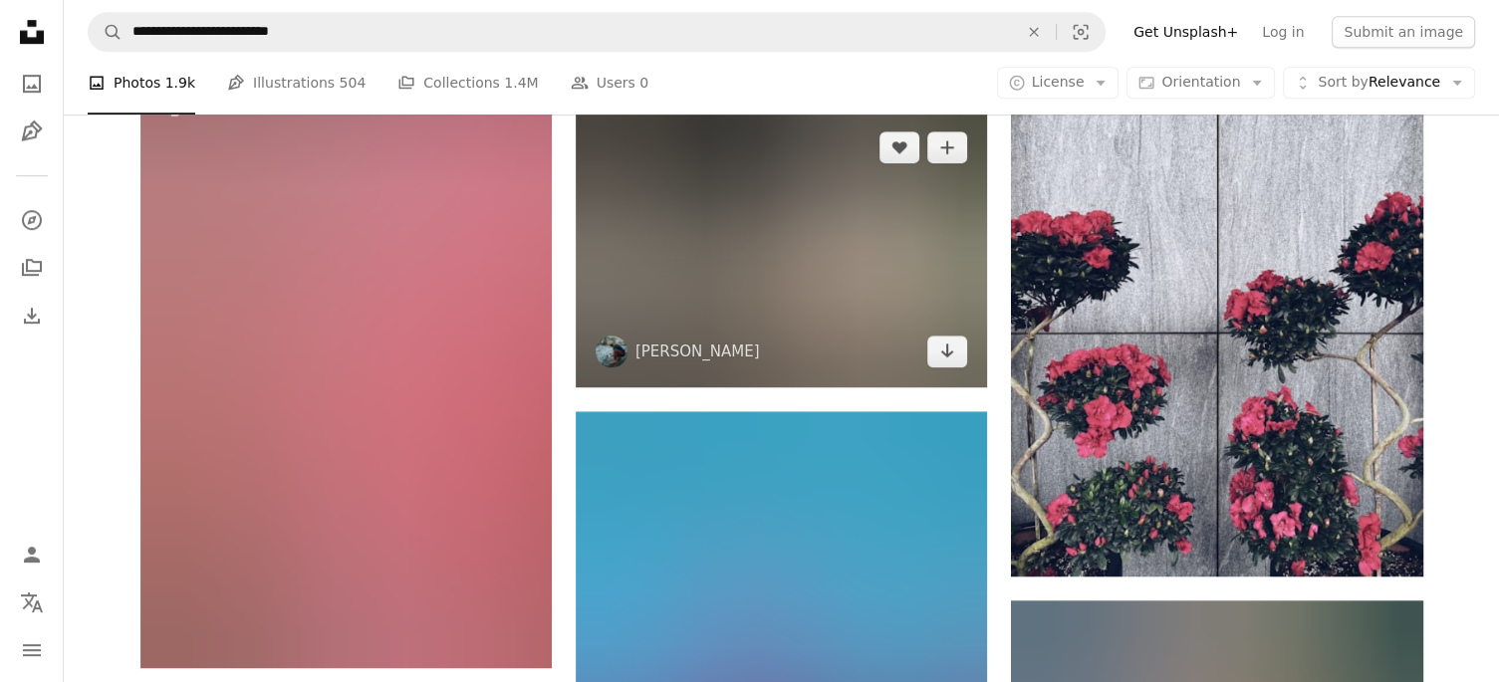
scroll to position [1288, 0]
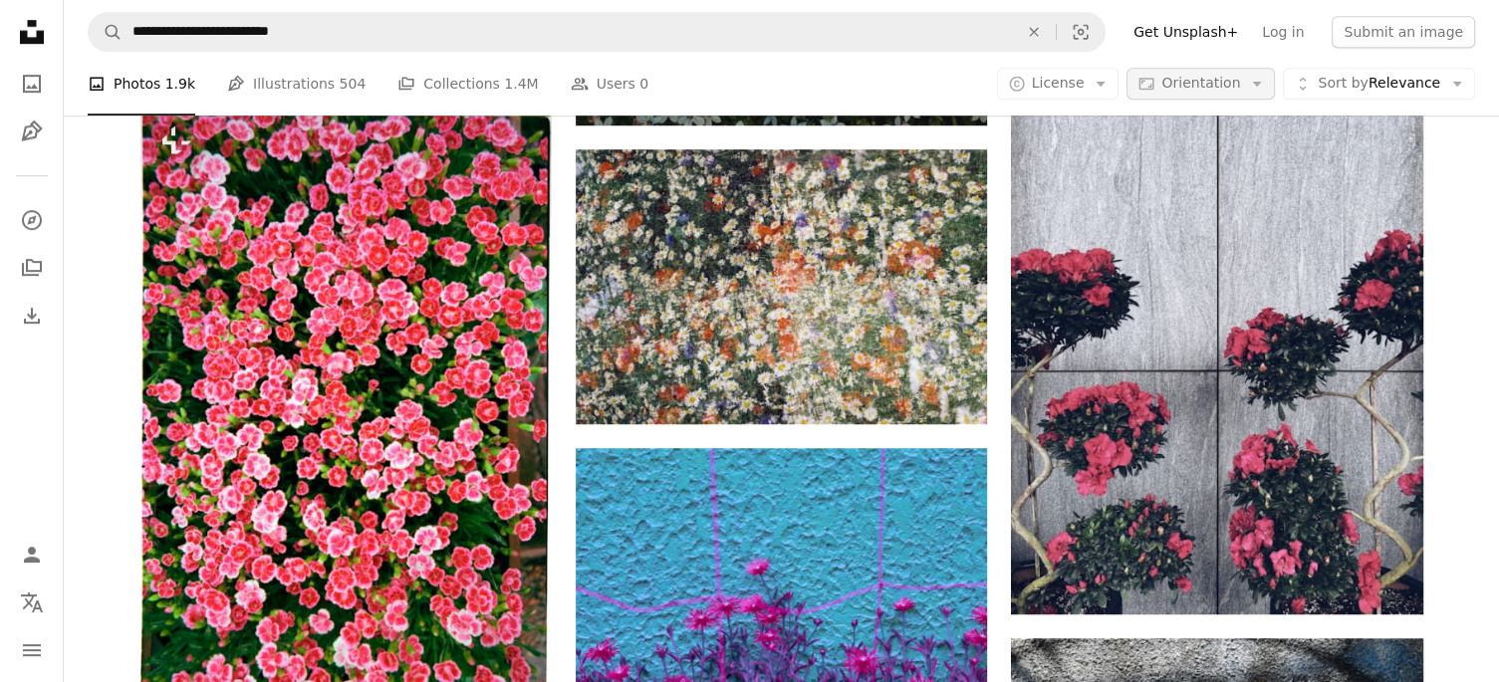
click at [1217, 84] on span "Orientation" at bounding box center [1200, 83] width 79 height 16
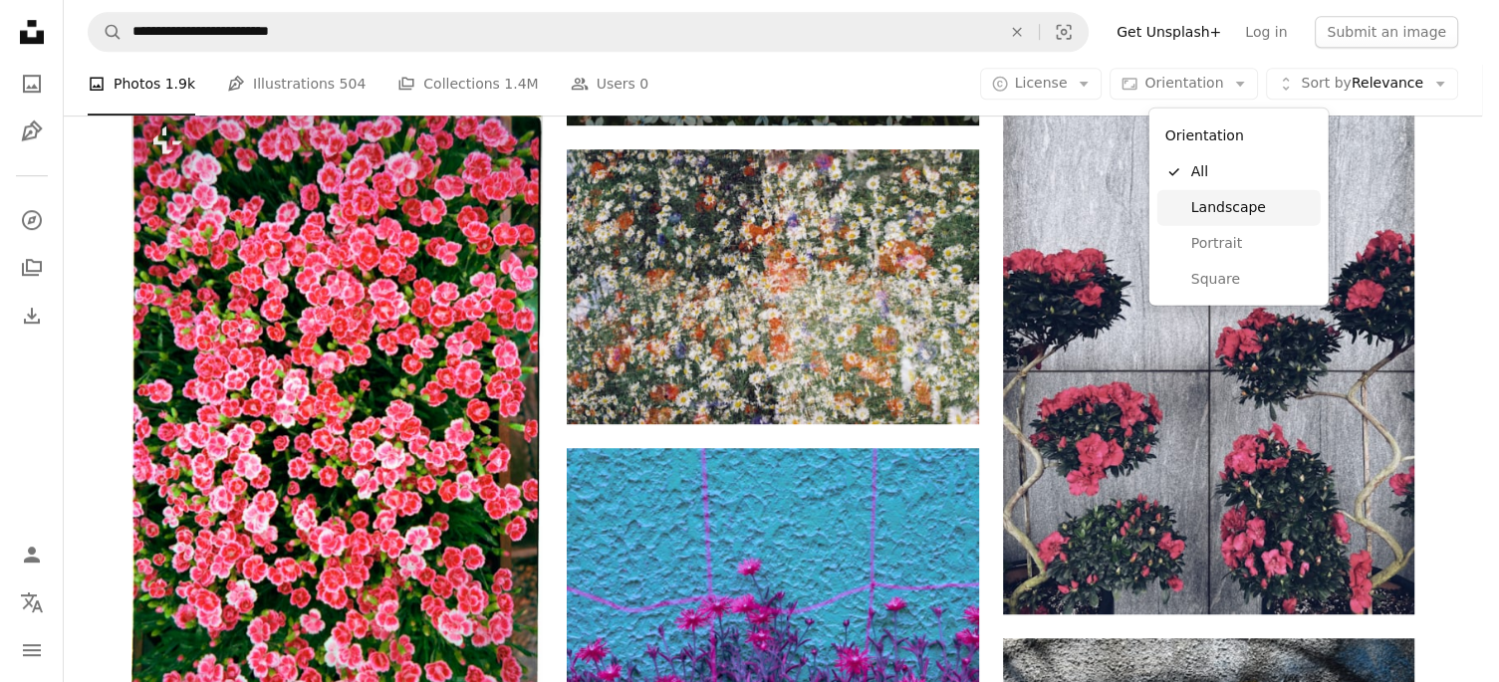
click at [1241, 211] on span "Landscape" at bounding box center [1251, 208] width 121 height 20
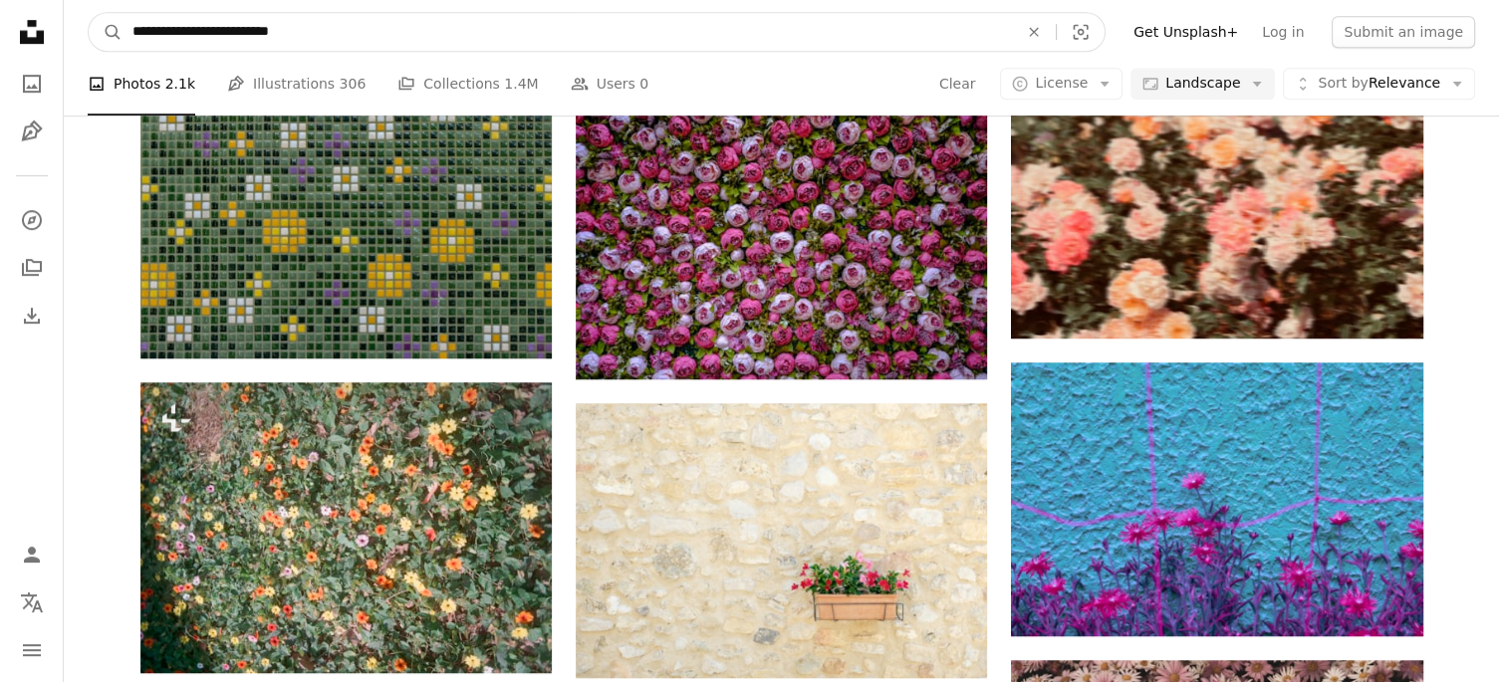
click at [312, 29] on input "**********" at bounding box center [566, 32] width 889 height 38
type input "**********"
click at [89, 13] on button "A magnifying glass" at bounding box center [106, 32] width 34 height 38
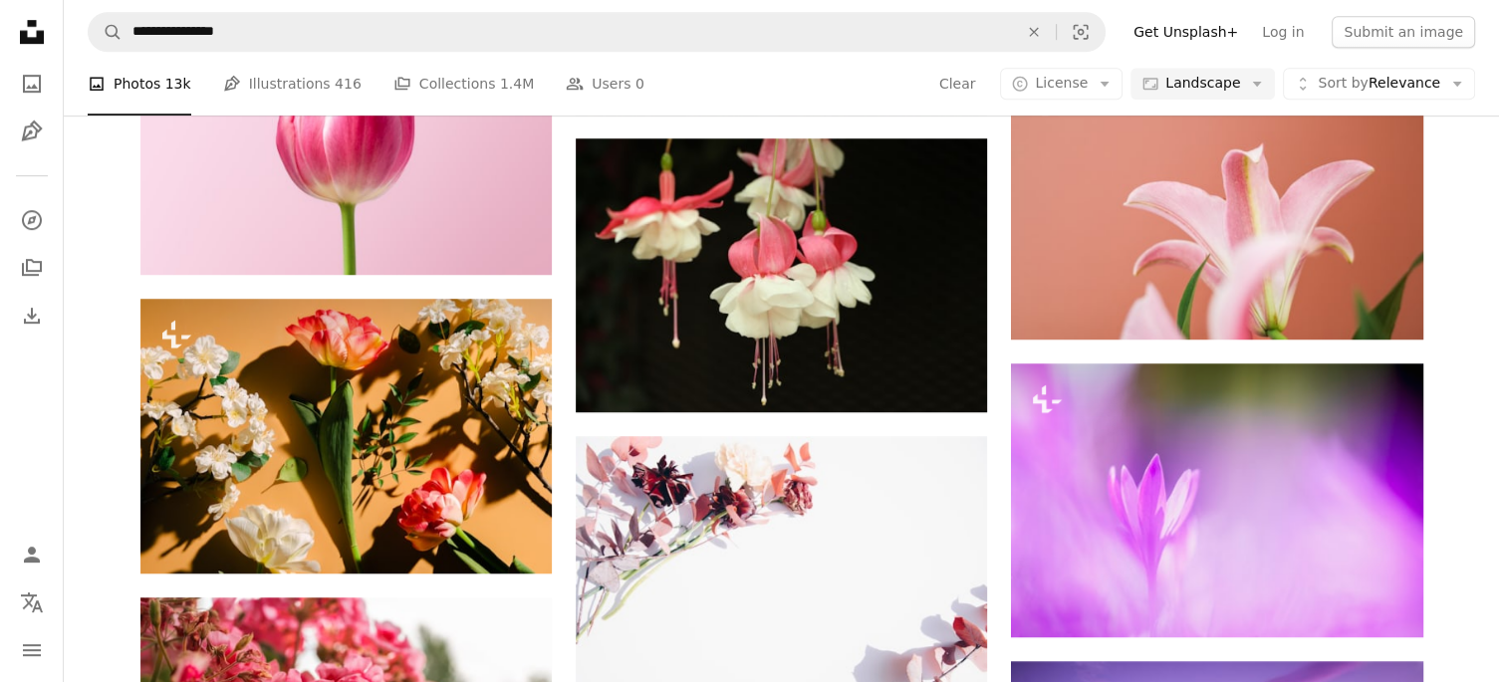
scroll to position [50340, 0]
click at [286, 82] on link "Pen Tool Illustrations 416" at bounding box center [292, 84] width 138 height 64
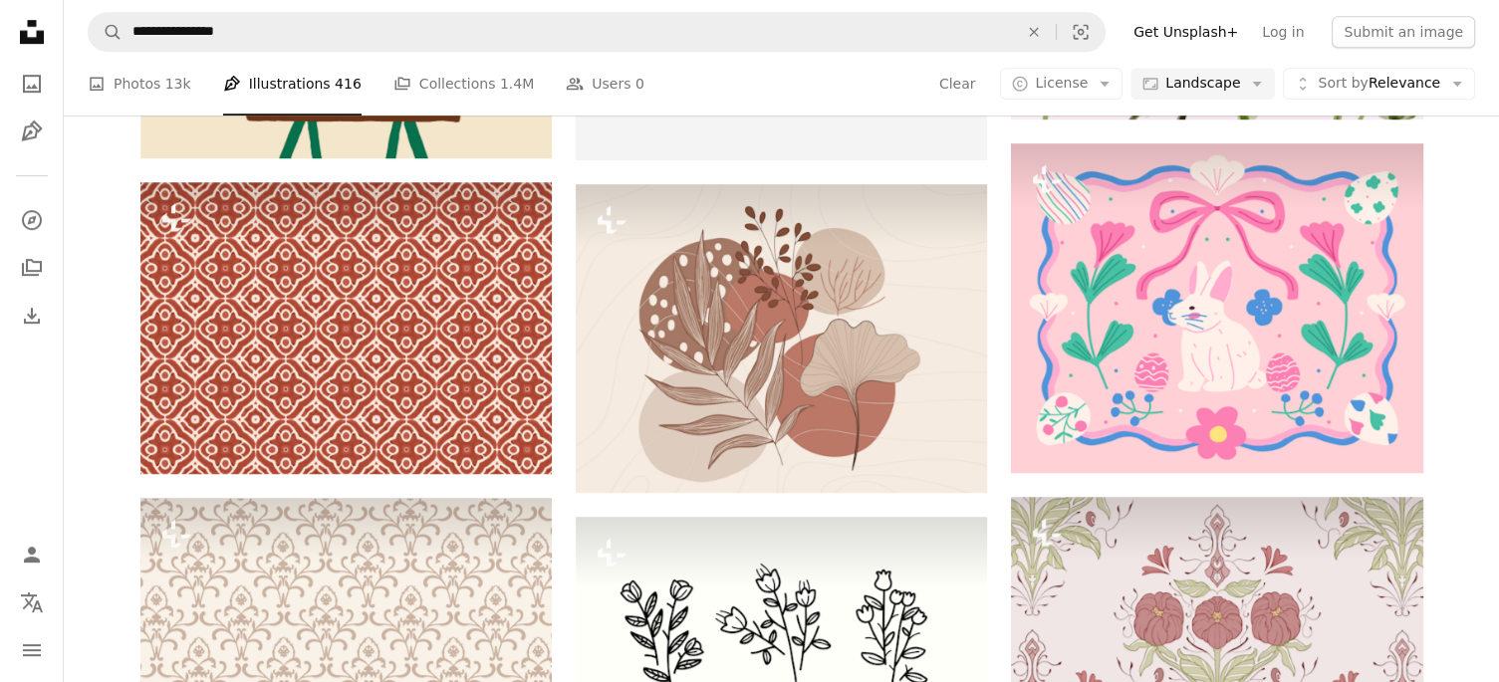
scroll to position [2232, 0]
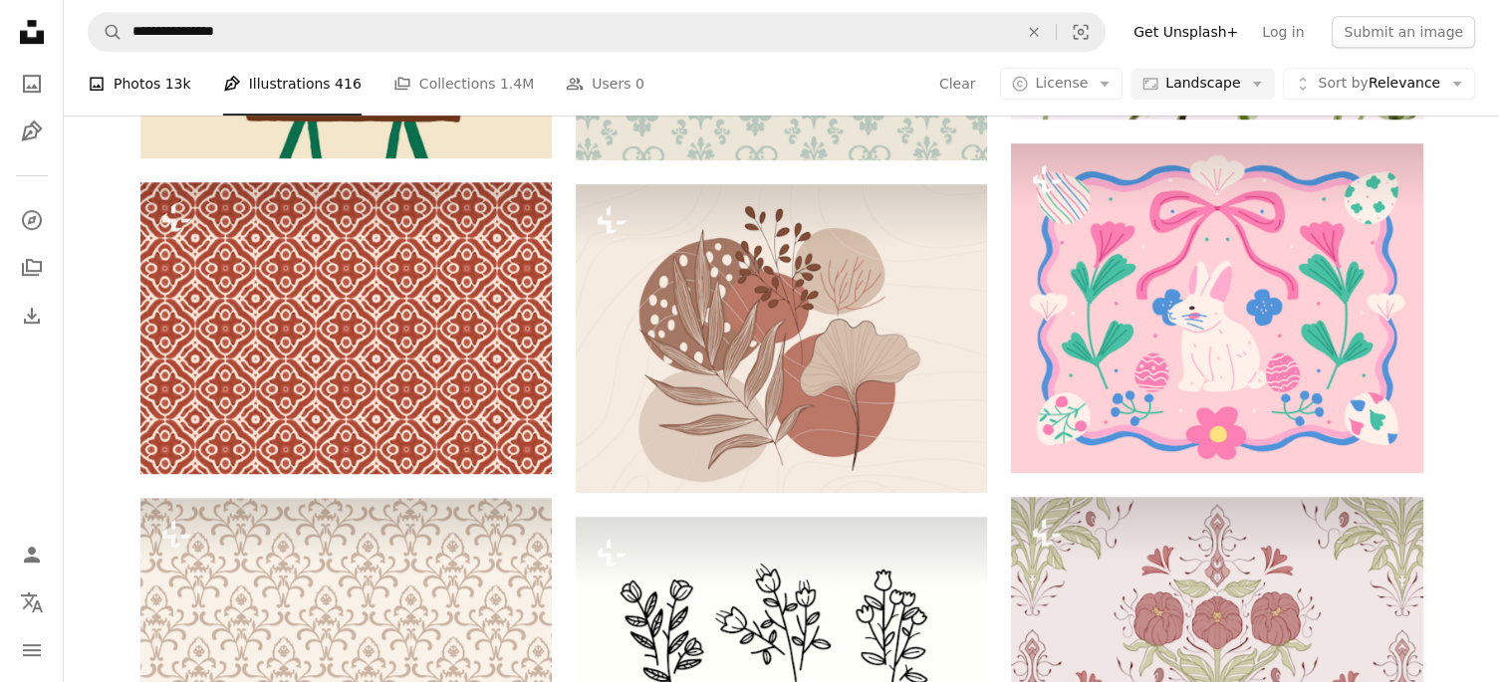
click at [128, 86] on link "A photo Photos 13k" at bounding box center [140, 84] width 104 height 64
click at [127, 80] on link "A photo Photos 13k" at bounding box center [140, 84] width 104 height 64
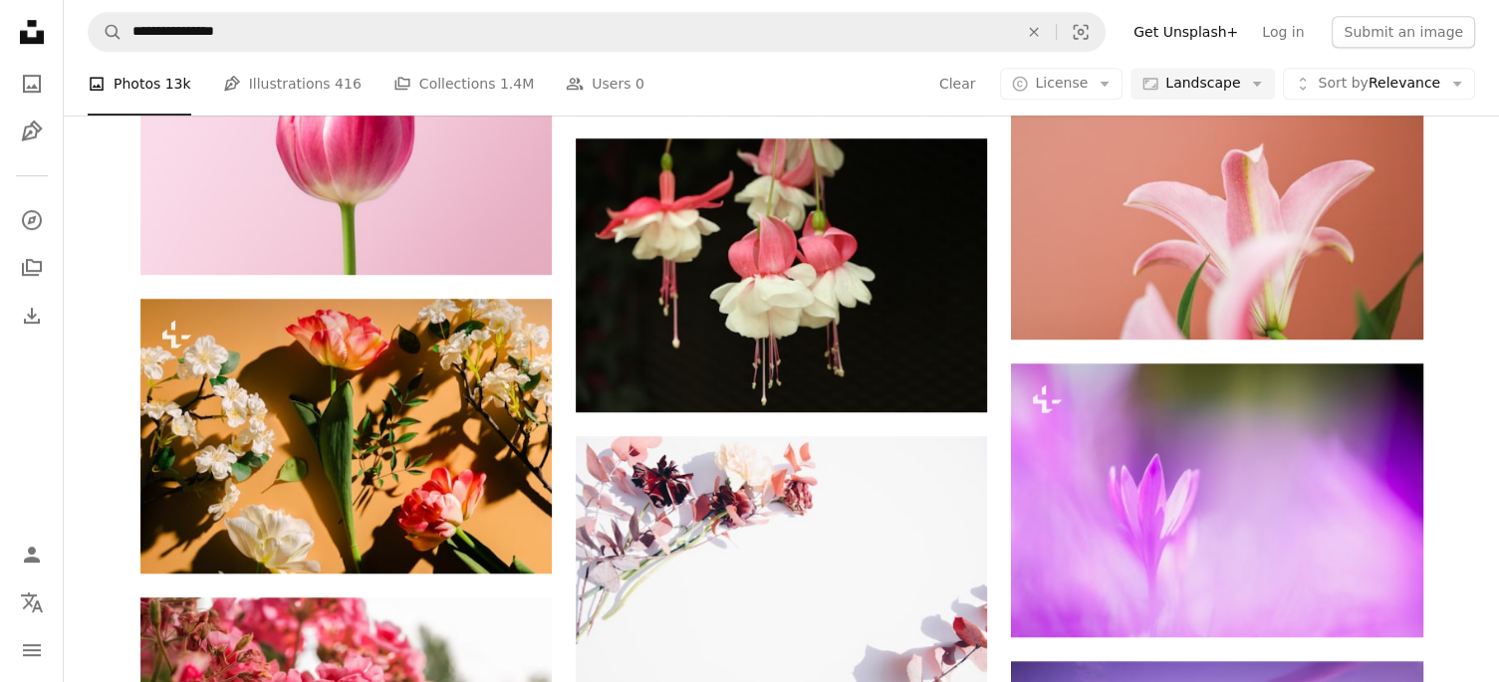
scroll to position [594, 0]
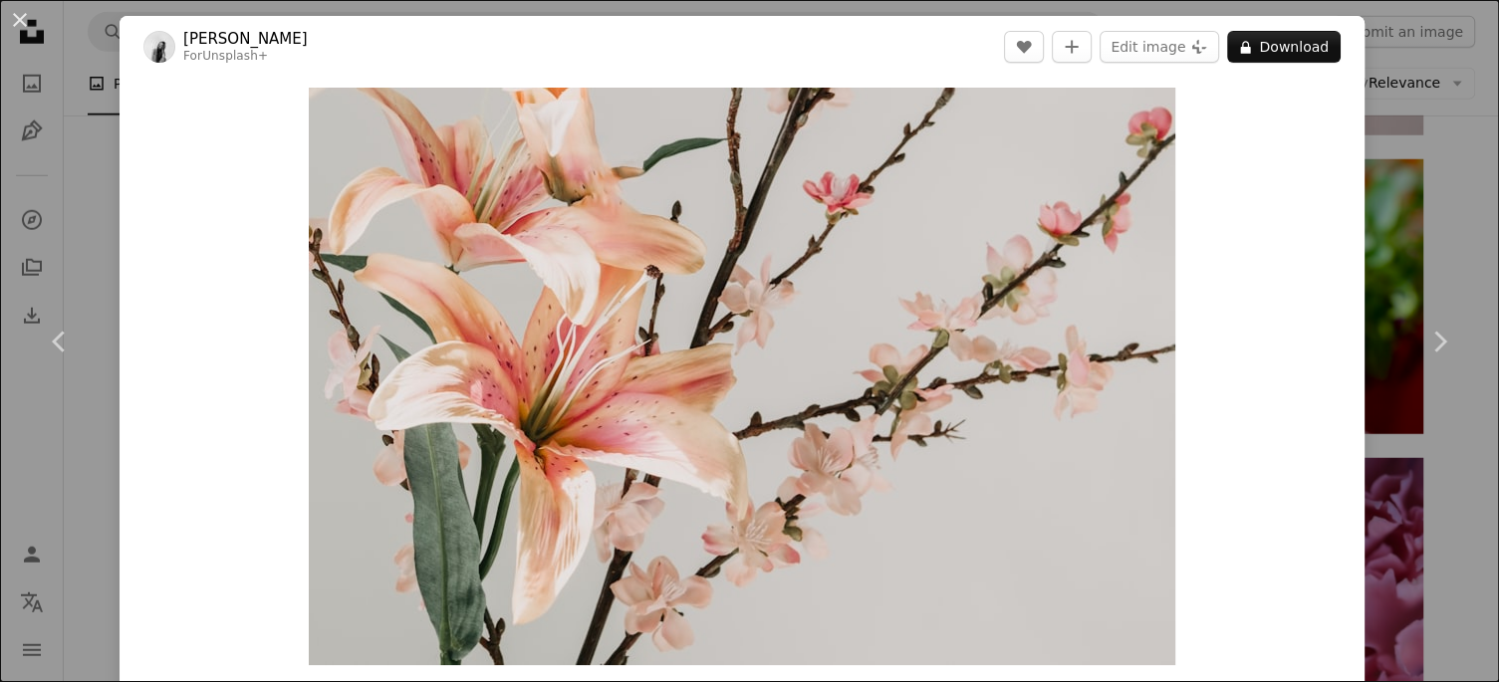
scroll to position [35616, 0]
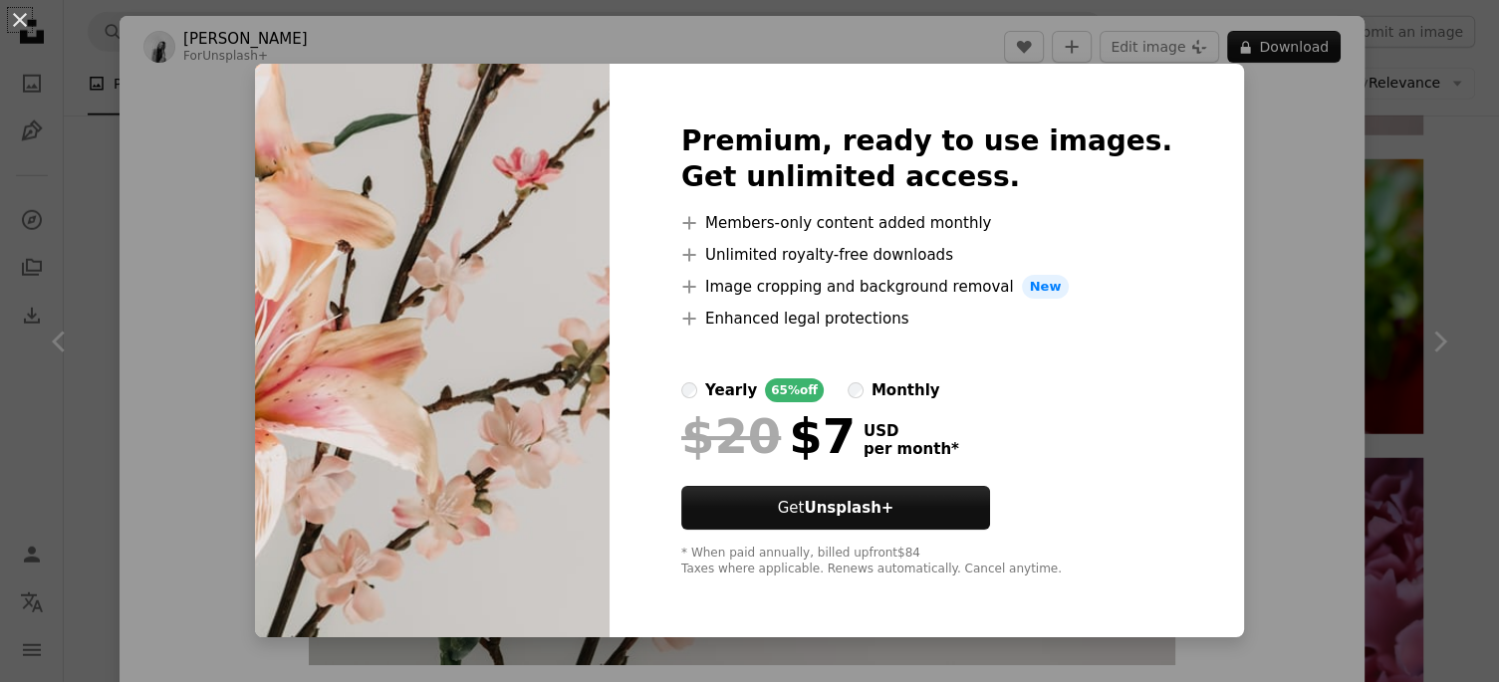
click at [1286, 306] on div "An X shape Premium, ready to use images. Get unlimited access. A plus sign Memb…" at bounding box center [749, 341] width 1499 height 682
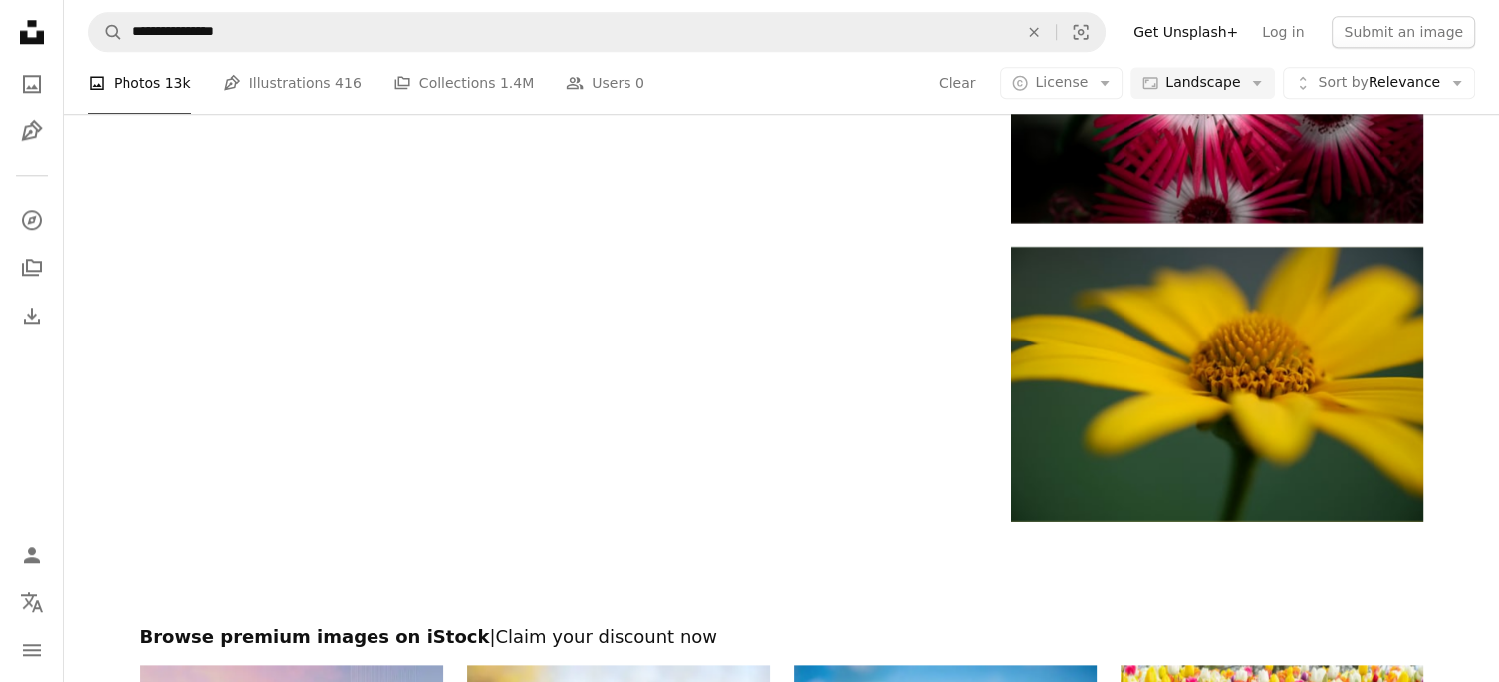
scroll to position [55247, 0]
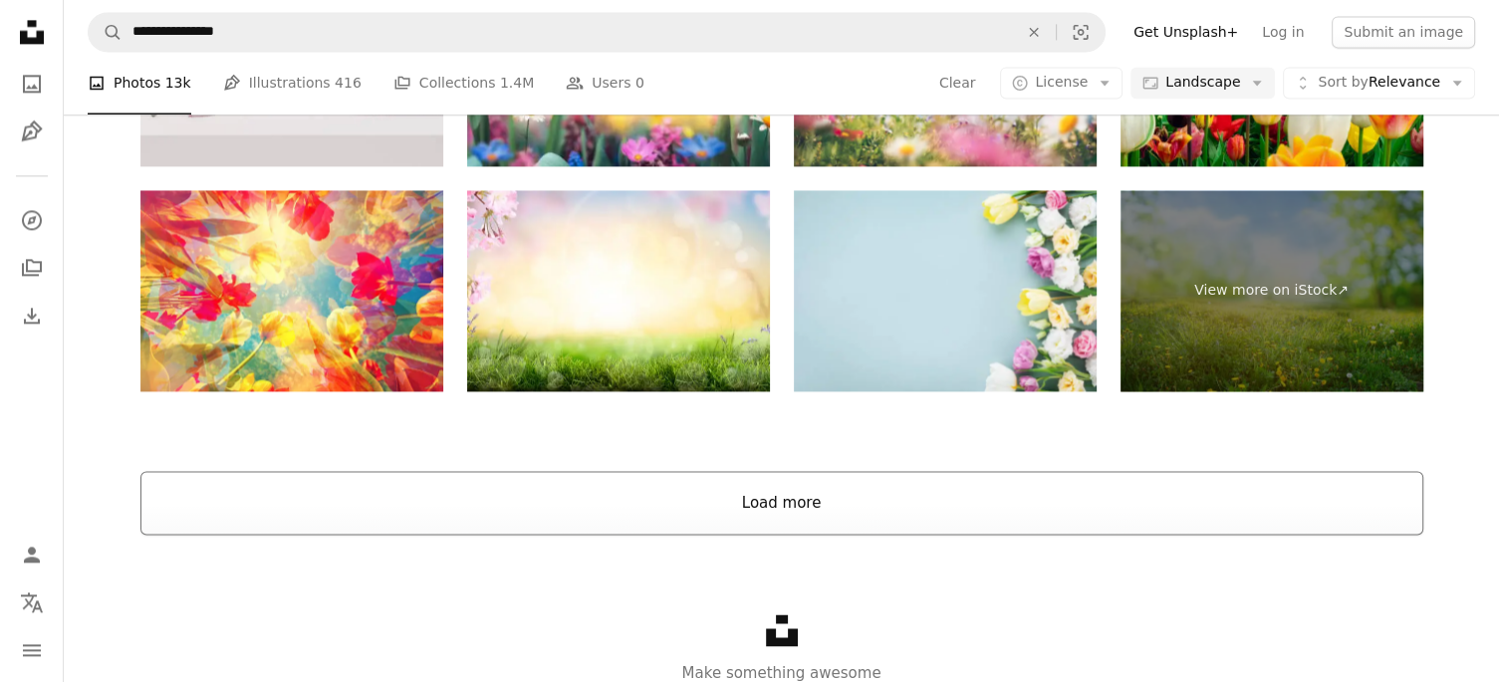
click at [773, 535] on button "Load more" at bounding box center [781, 503] width 1283 height 64
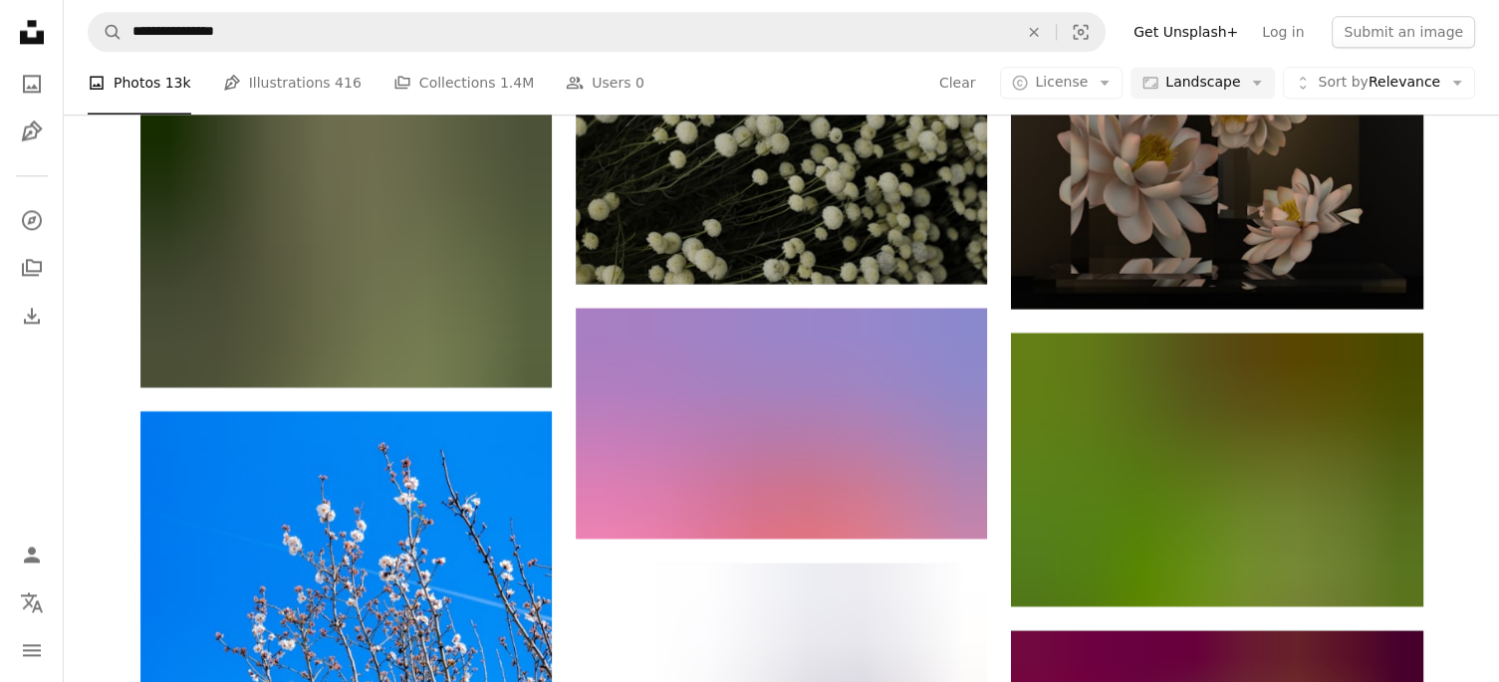
scroll to position [63380, 0]
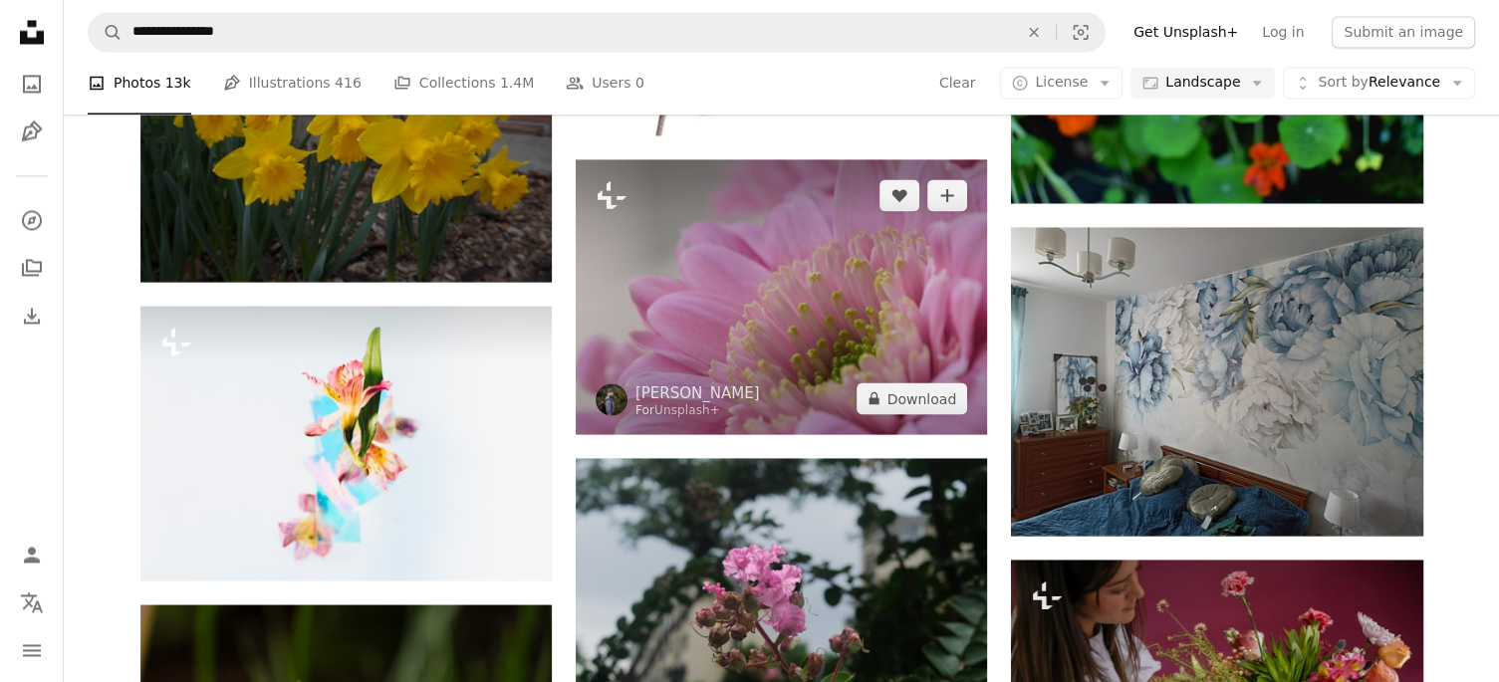
click at [839, 361] on img at bounding box center [781, 296] width 411 height 274
click at [905, 414] on button "A lock Download" at bounding box center [912, 398] width 112 height 32
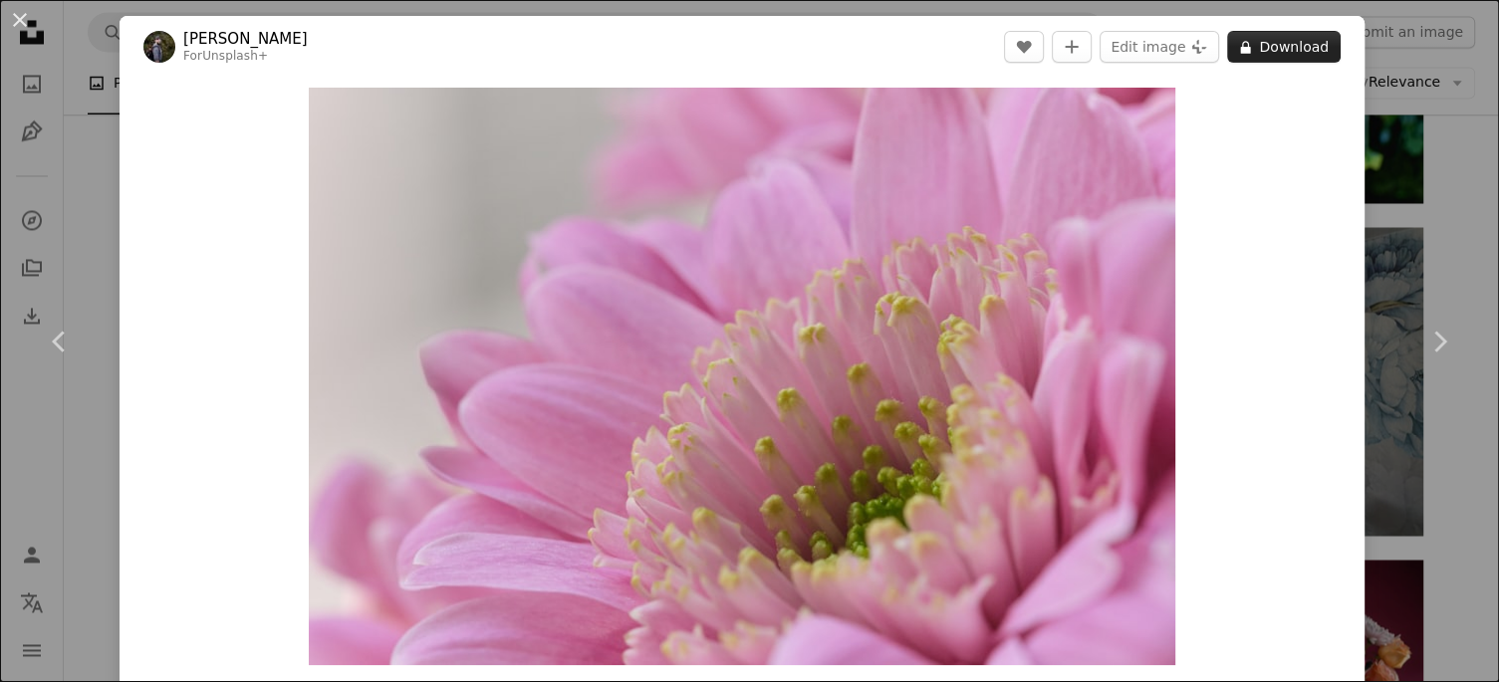
click at [1294, 51] on button "A lock Download" at bounding box center [1284, 47] width 114 height 32
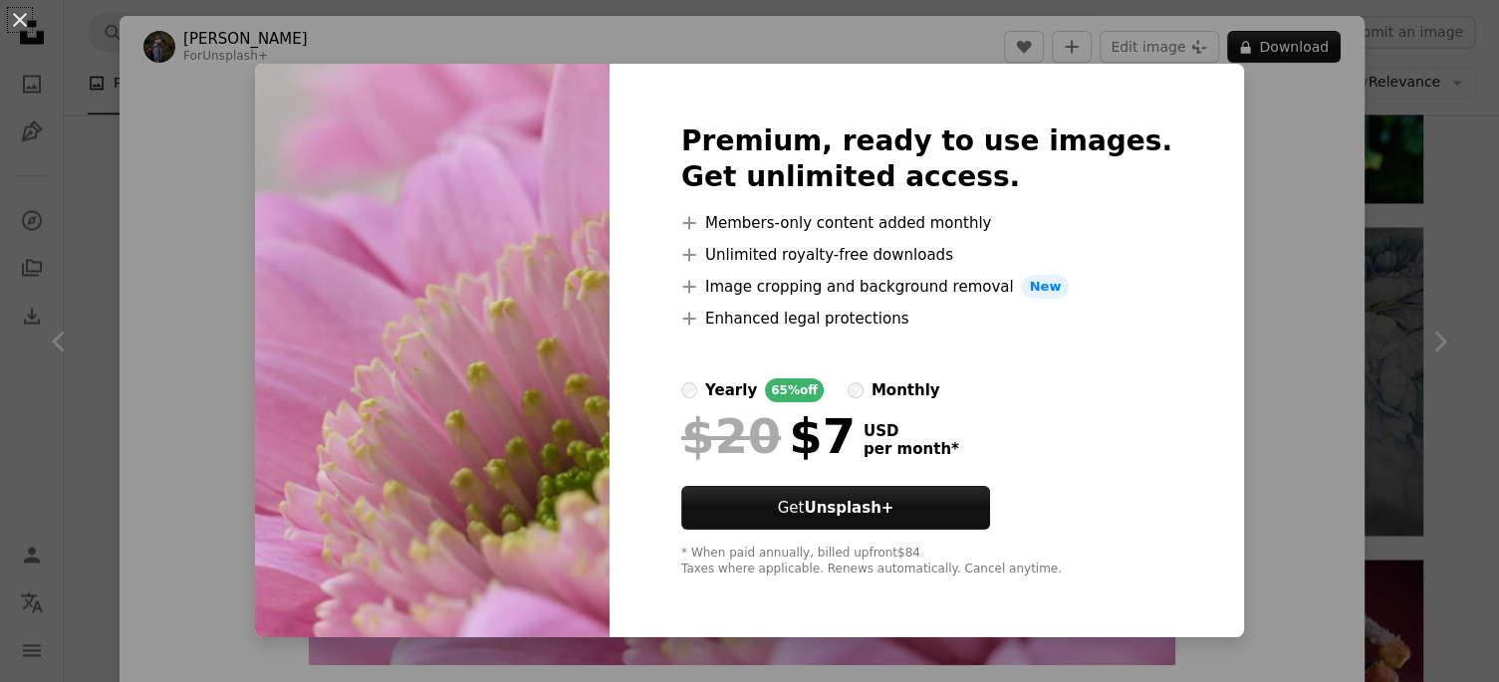
click at [1257, 173] on div "An X shape Premium, ready to use images. Get unlimited access. A plus sign Memb…" at bounding box center [749, 341] width 1499 height 682
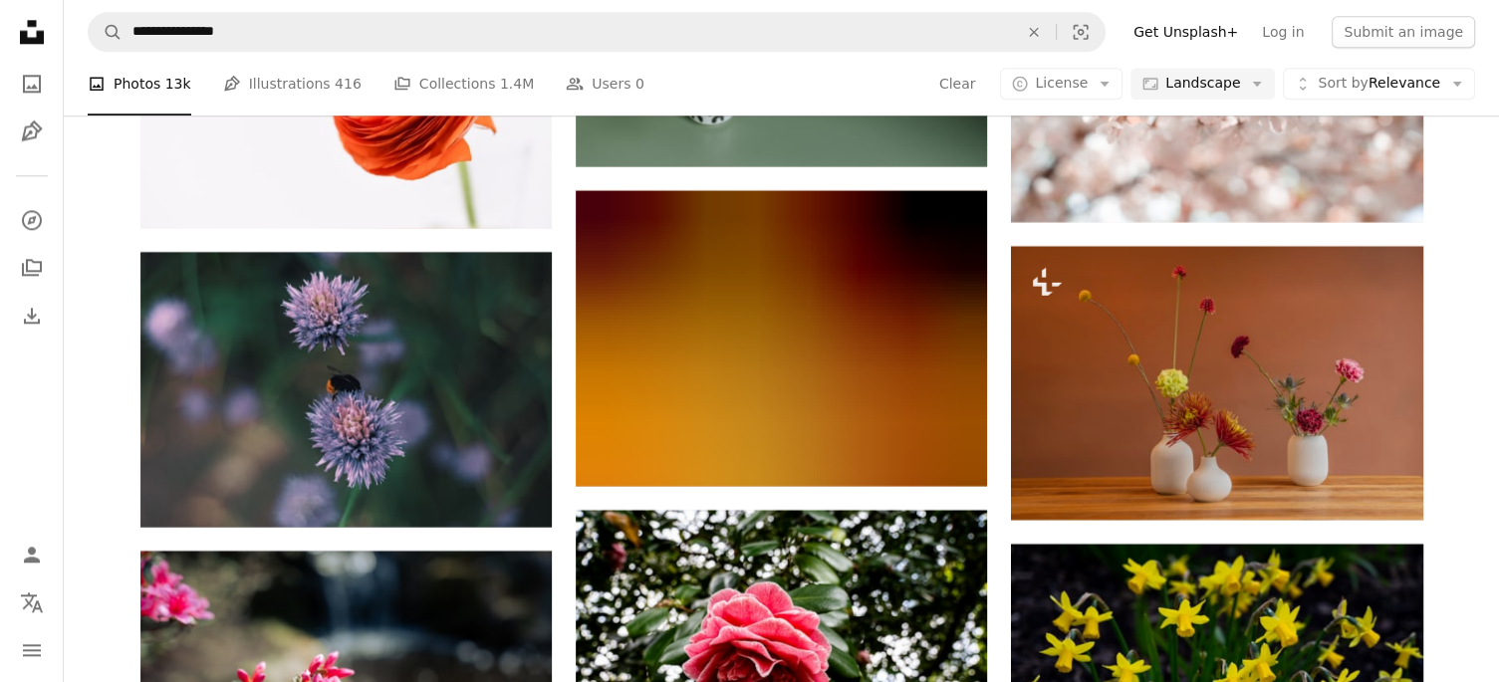
scroll to position [84694, 0]
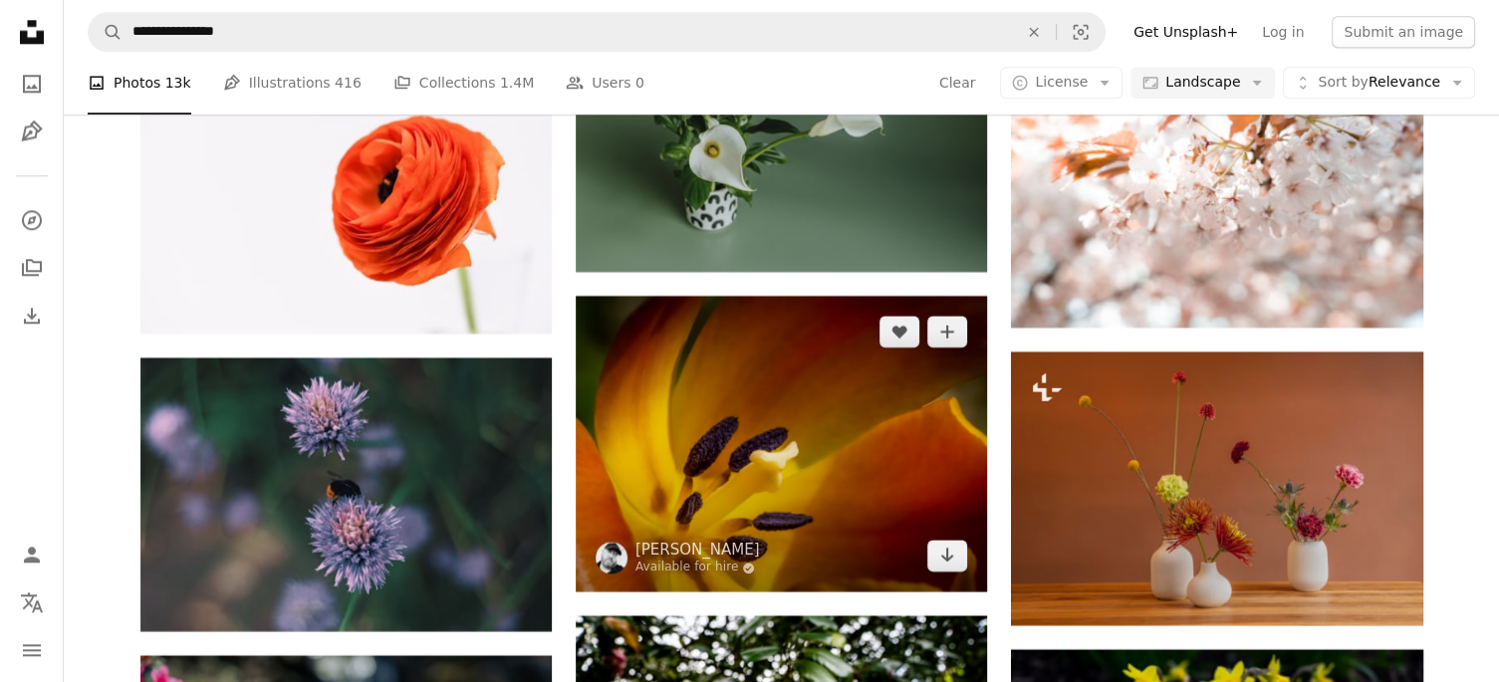
click at [810, 314] on img at bounding box center [781, 444] width 411 height 296
click at [948, 548] on icon "Download" at bounding box center [947, 555] width 13 height 14
